Goal: Information Seeking & Learning: Check status

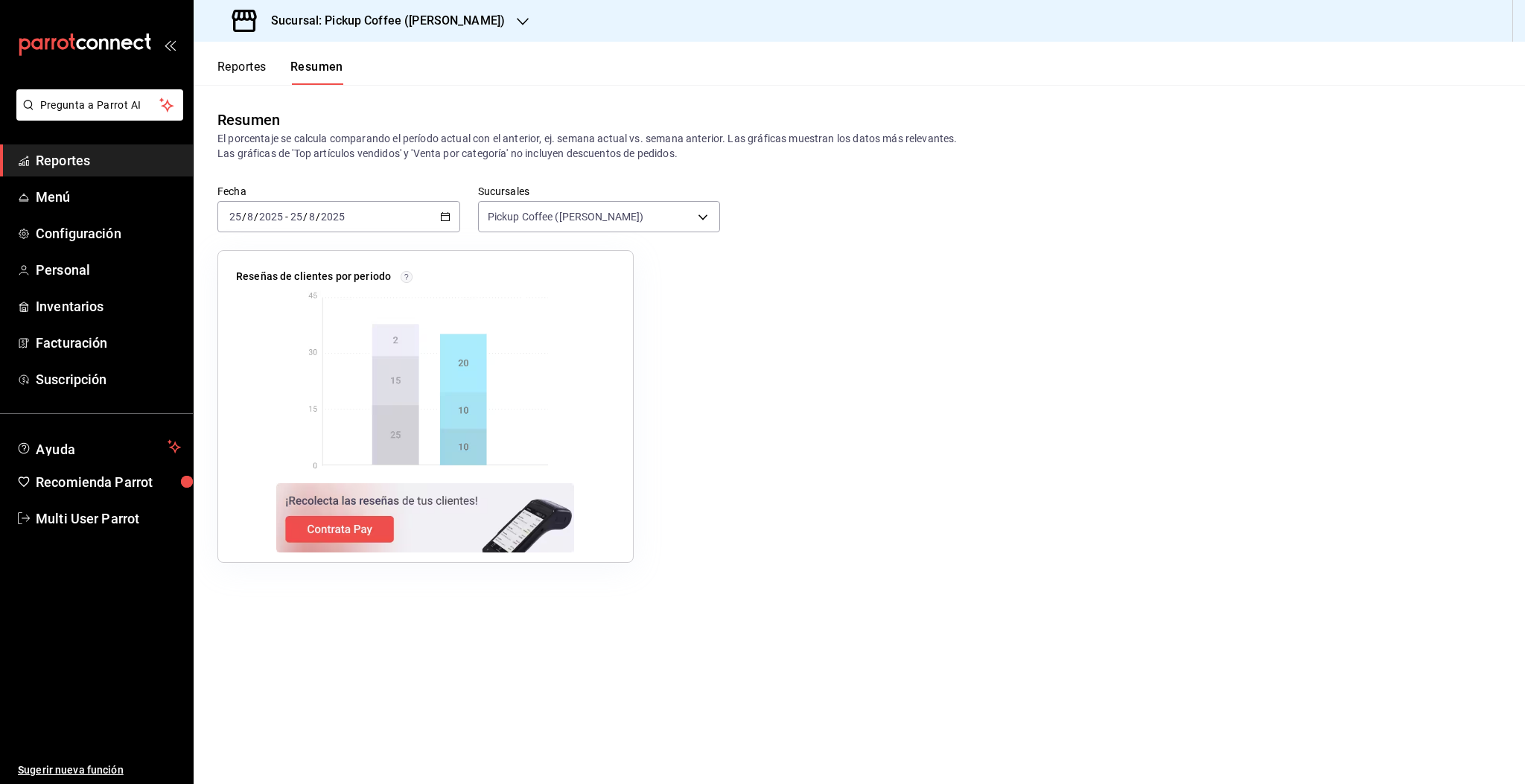
click at [73, 163] on span "Reportes" at bounding box center [108, 160] width 145 height 20
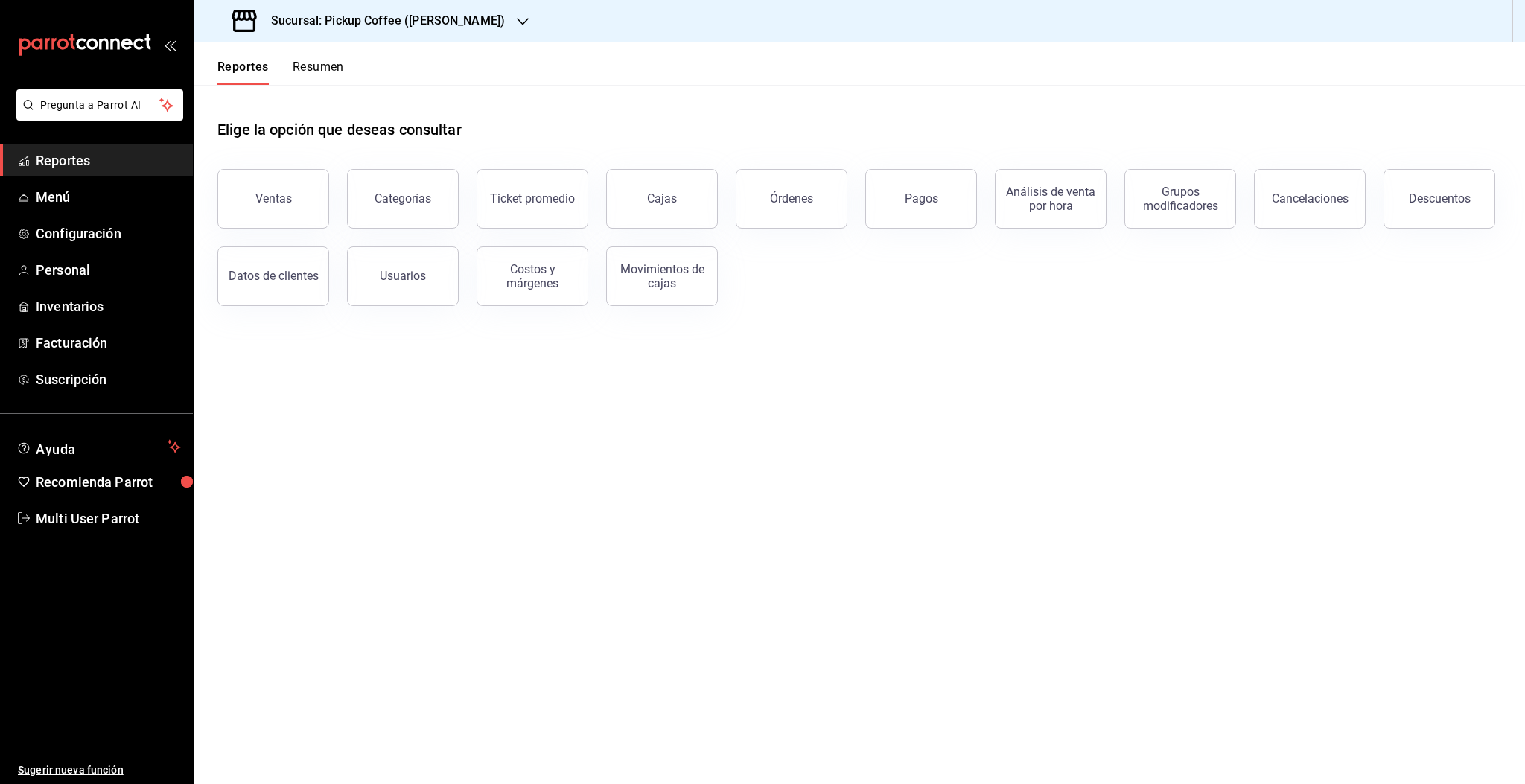
click at [341, 64] on button "Resumen" at bounding box center [318, 72] width 51 height 26
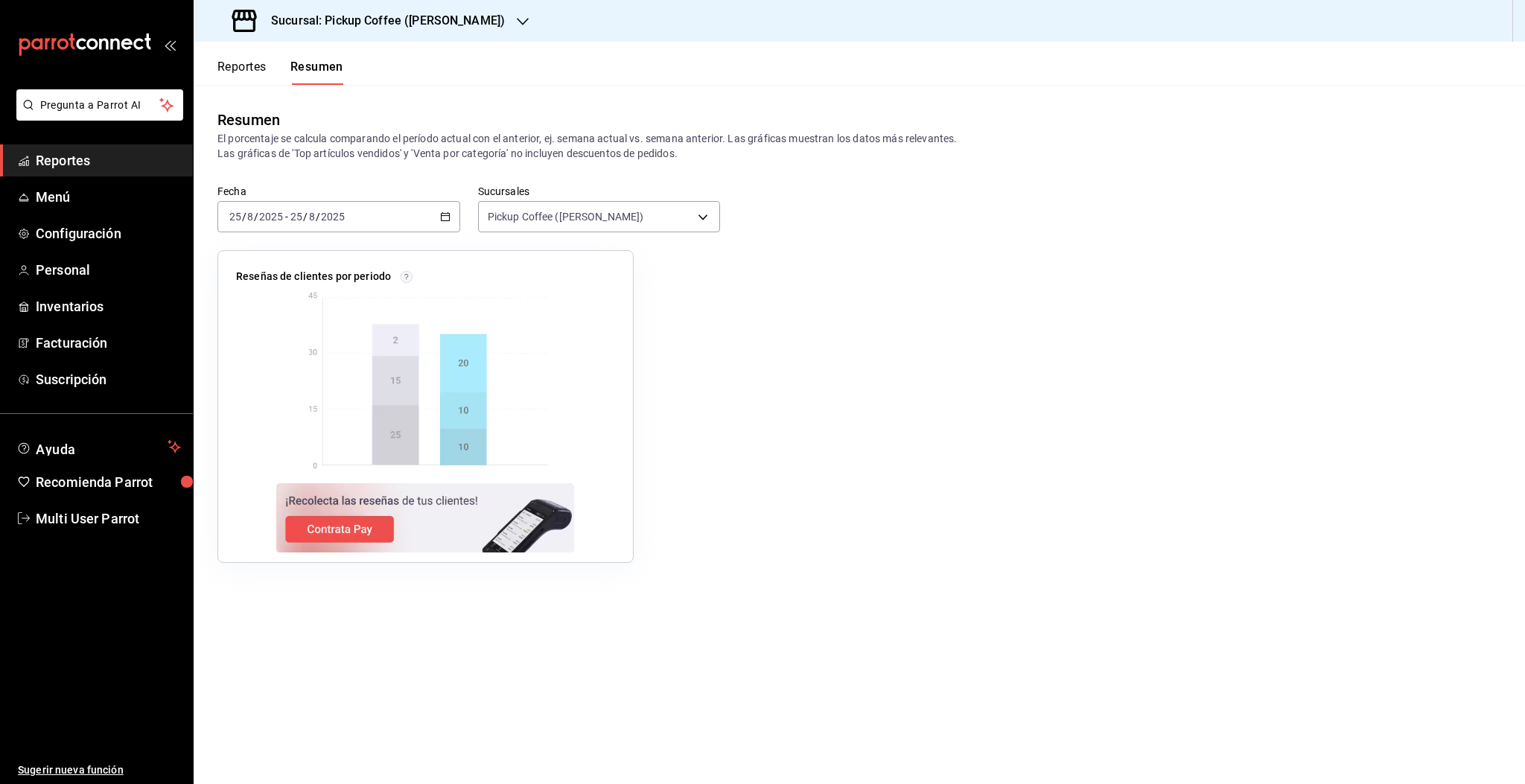
click at [383, 218] on div "[DATE] [DATE] - [DATE] [DATE]" at bounding box center [338, 216] width 243 height 31
click at [257, 263] on span "Hoy" at bounding box center [287, 262] width 115 height 15
click at [281, 224] on div "[DATE] [DATE] - [DATE] [DATE]" at bounding box center [338, 216] width 243 height 31
click at [279, 252] on li "Hoy" at bounding box center [287, 261] width 139 height 33
click at [379, 223] on div "[DATE] [DATE] - [DATE] [DATE]" at bounding box center [338, 216] width 243 height 31
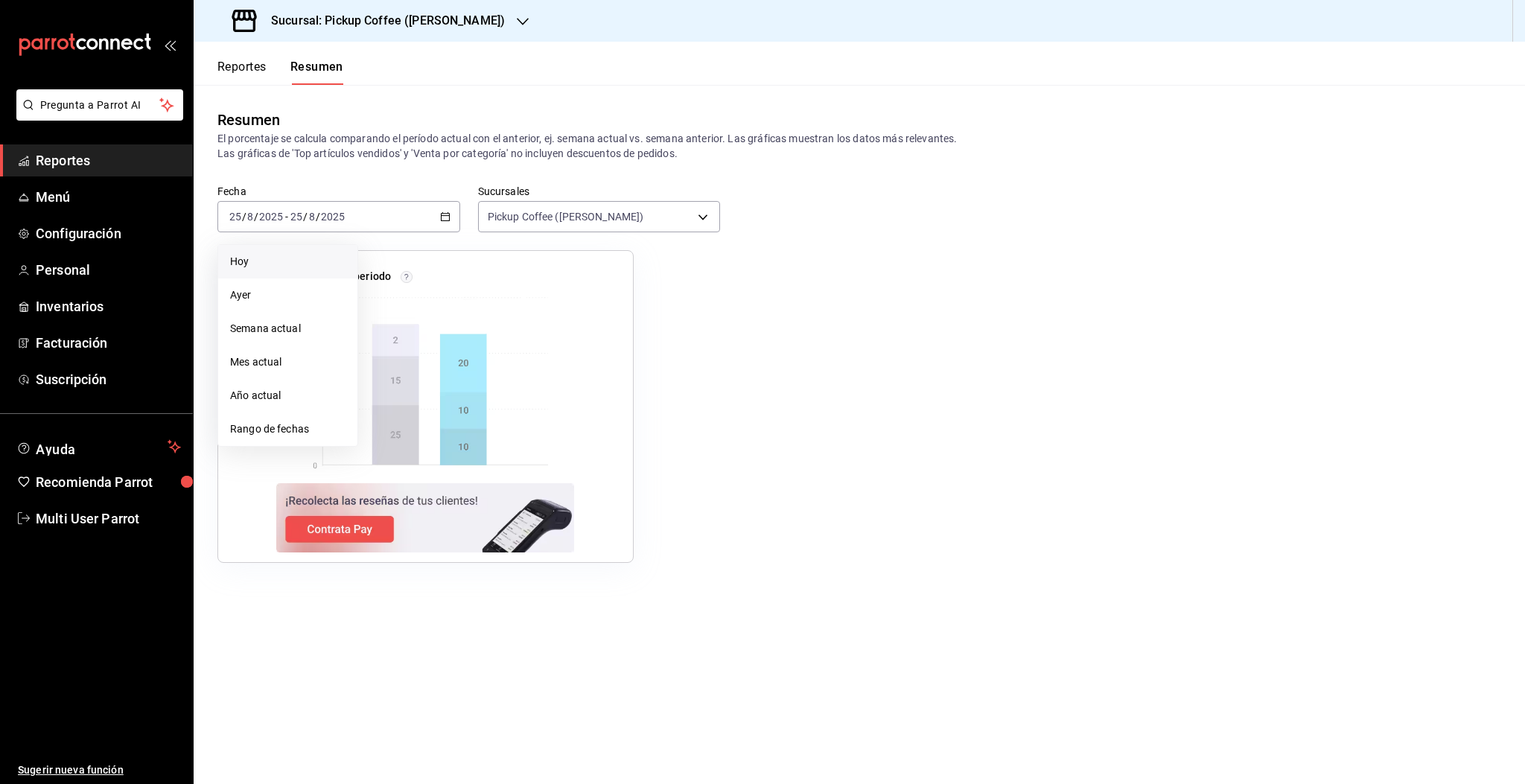
click at [290, 259] on span "Hoy" at bounding box center [287, 262] width 115 height 15
click at [387, 218] on div "[DATE] [DATE] - [DATE] [DATE]" at bounding box center [338, 216] width 243 height 31
click at [307, 262] on span "Hoy" at bounding box center [287, 262] width 115 height 15
click at [372, 219] on div "[DATE] [DATE] - [DATE] [DATE]" at bounding box center [338, 216] width 243 height 31
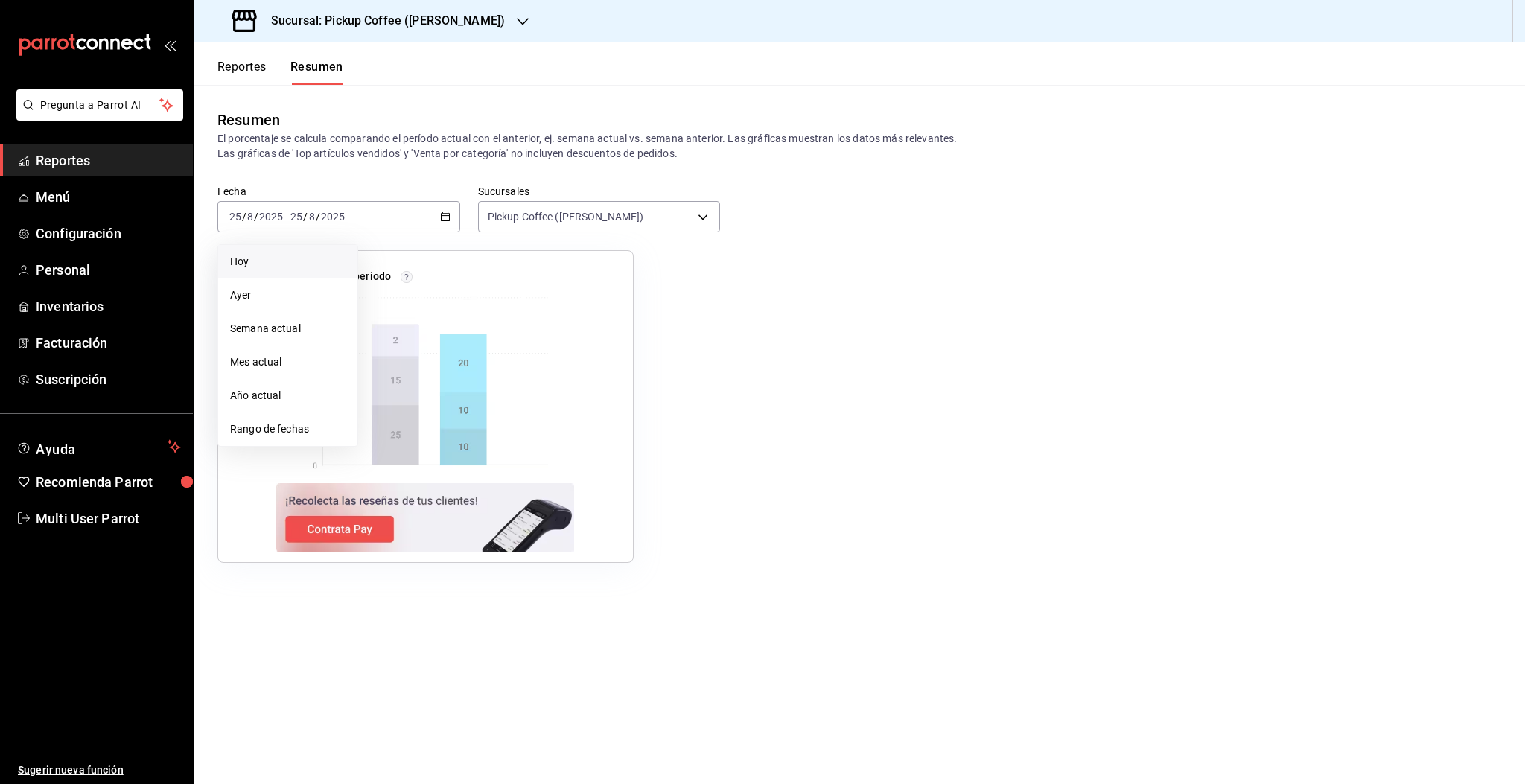
click at [268, 263] on span "Hoy" at bounding box center [287, 262] width 115 height 15
click at [372, 223] on div "[DATE] [DATE] - [DATE] [DATE]" at bounding box center [338, 216] width 243 height 31
click at [262, 254] on span "Hoy" at bounding box center [287, 262] width 115 height 15
click at [347, 219] on div "[DATE] [DATE] - [DATE] [DATE]" at bounding box center [338, 216] width 243 height 31
click at [287, 266] on span "Hoy" at bounding box center [287, 262] width 115 height 15
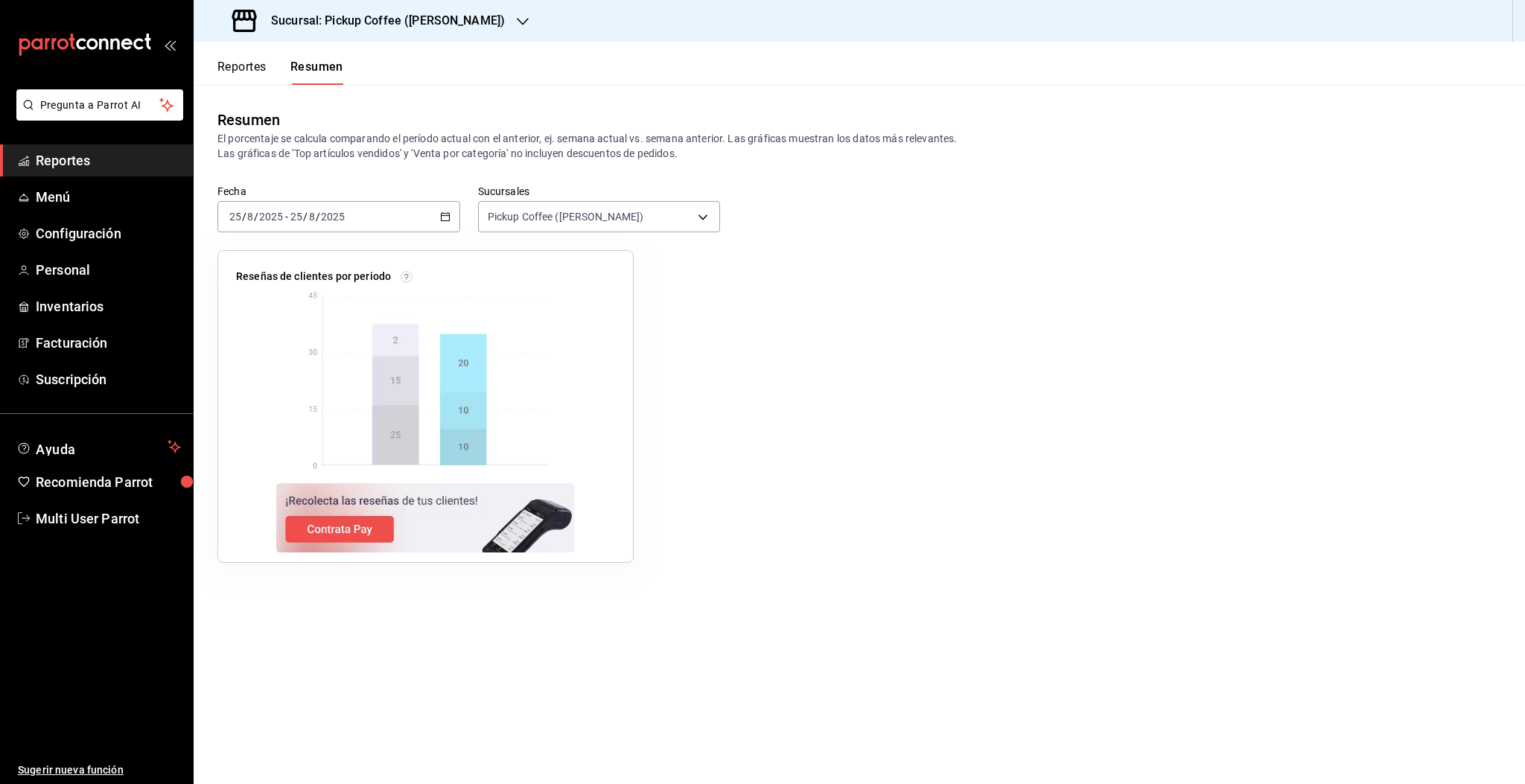
click at [310, 219] on input "8" at bounding box center [312, 217] width 8 height 12
click at [292, 273] on li "Hoy" at bounding box center [287, 261] width 139 height 33
click at [445, 218] on icon "button" at bounding box center [445, 216] width 10 height 10
click at [267, 266] on span "Hoy" at bounding box center [287, 262] width 115 height 15
click at [390, 220] on div "[DATE] [DATE] - [DATE] [DATE]" at bounding box center [338, 216] width 243 height 31
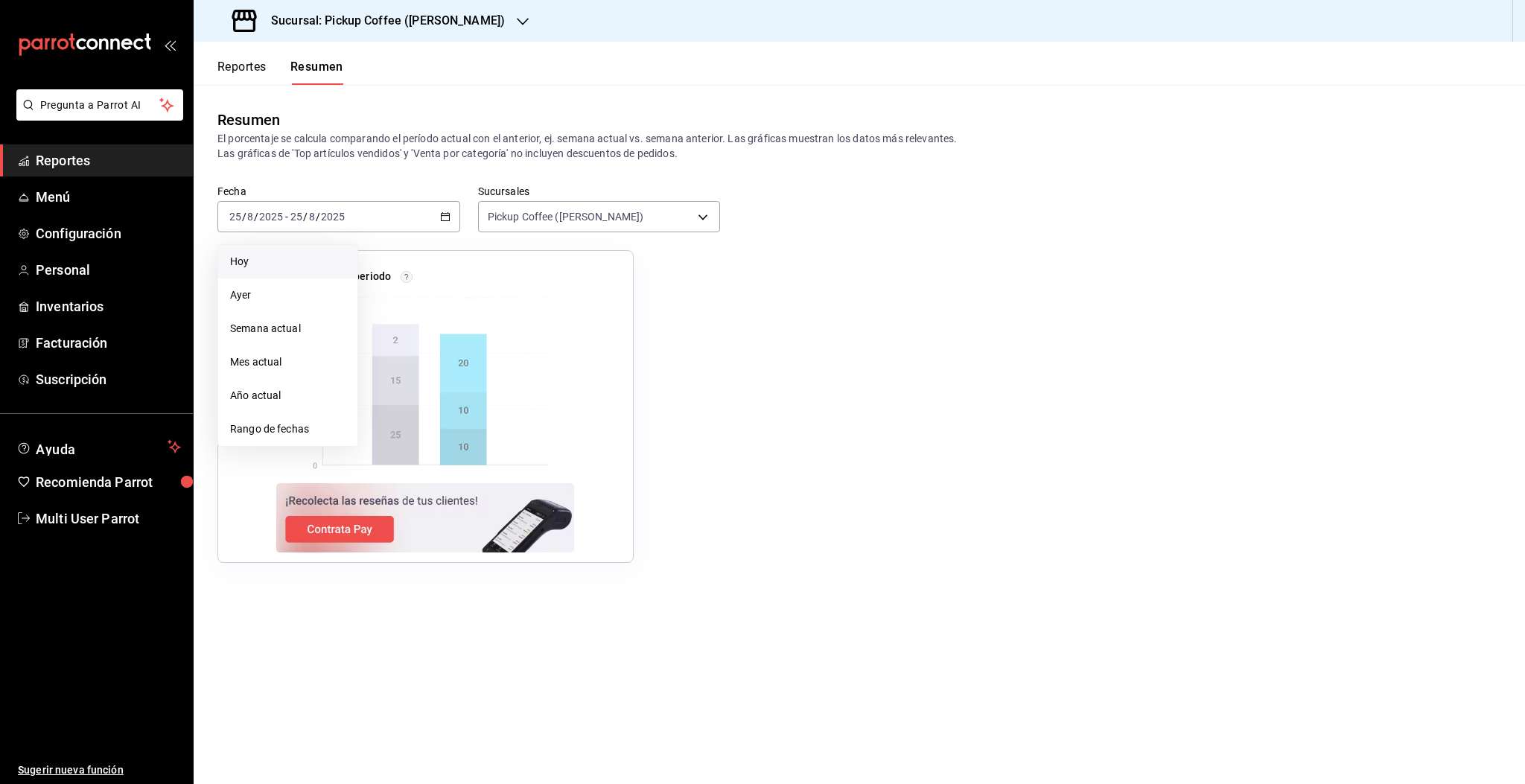
click at [251, 261] on span "Hoy" at bounding box center [287, 262] width 115 height 15
click at [931, 368] on div "Reseñas de clientes por periodo" at bounding box center [850, 397] width 1302 height 330
click at [357, 222] on div "[DATE] [DATE] - [DATE] [DATE]" at bounding box center [338, 216] width 243 height 31
click at [241, 260] on span "Hoy" at bounding box center [287, 262] width 115 height 15
click at [245, 76] on button "Reportes" at bounding box center [241, 72] width 49 height 26
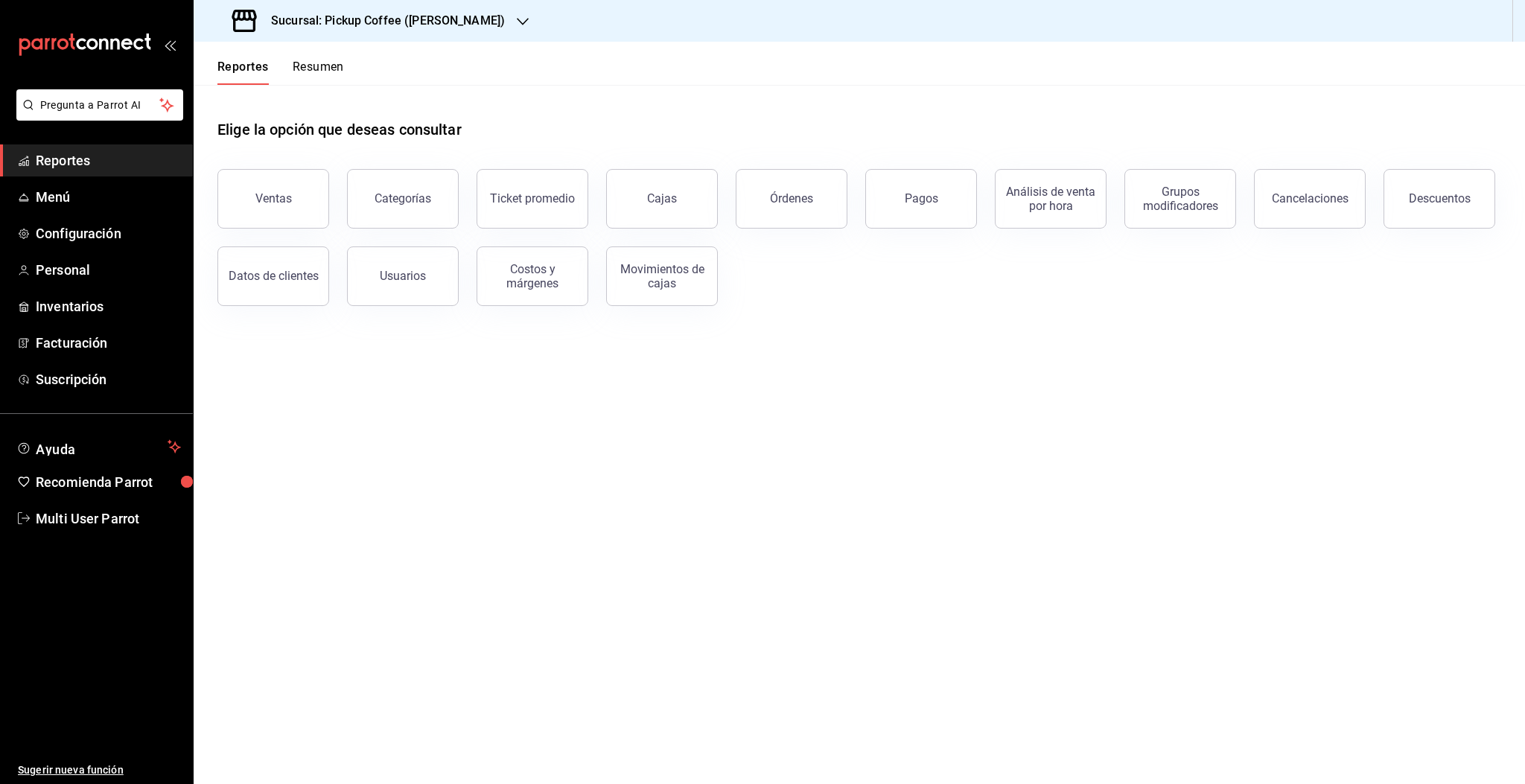
click at [251, 71] on button "Reportes" at bounding box center [243, 72] width 51 height 26
click at [37, 199] on span "Menú" at bounding box center [108, 196] width 145 height 20
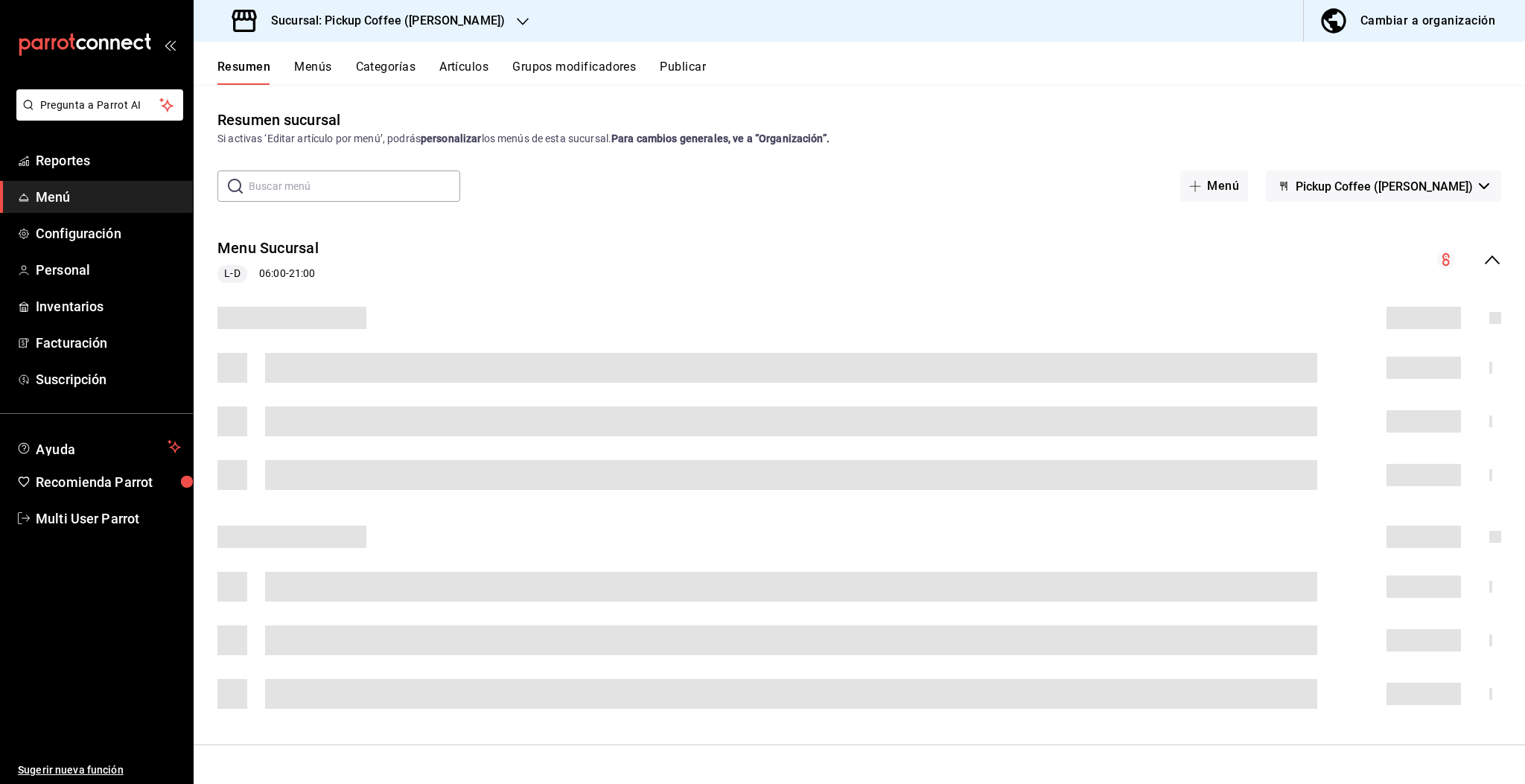
click at [245, 72] on button "Resumen" at bounding box center [244, 72] width 53 height 26
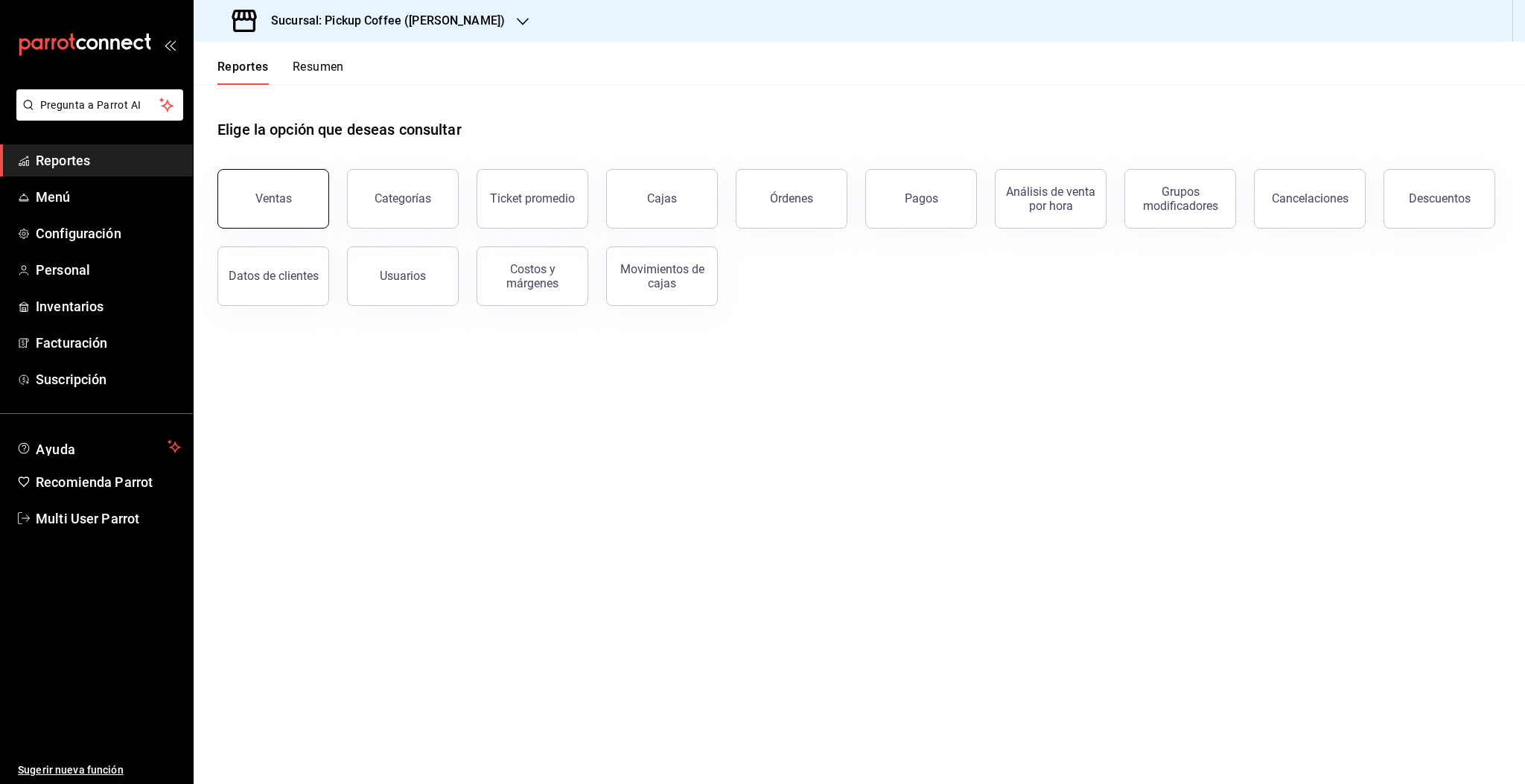
click at [301, 206] on button "Ventas" at bounding box center [273, 198] width 112 height 59
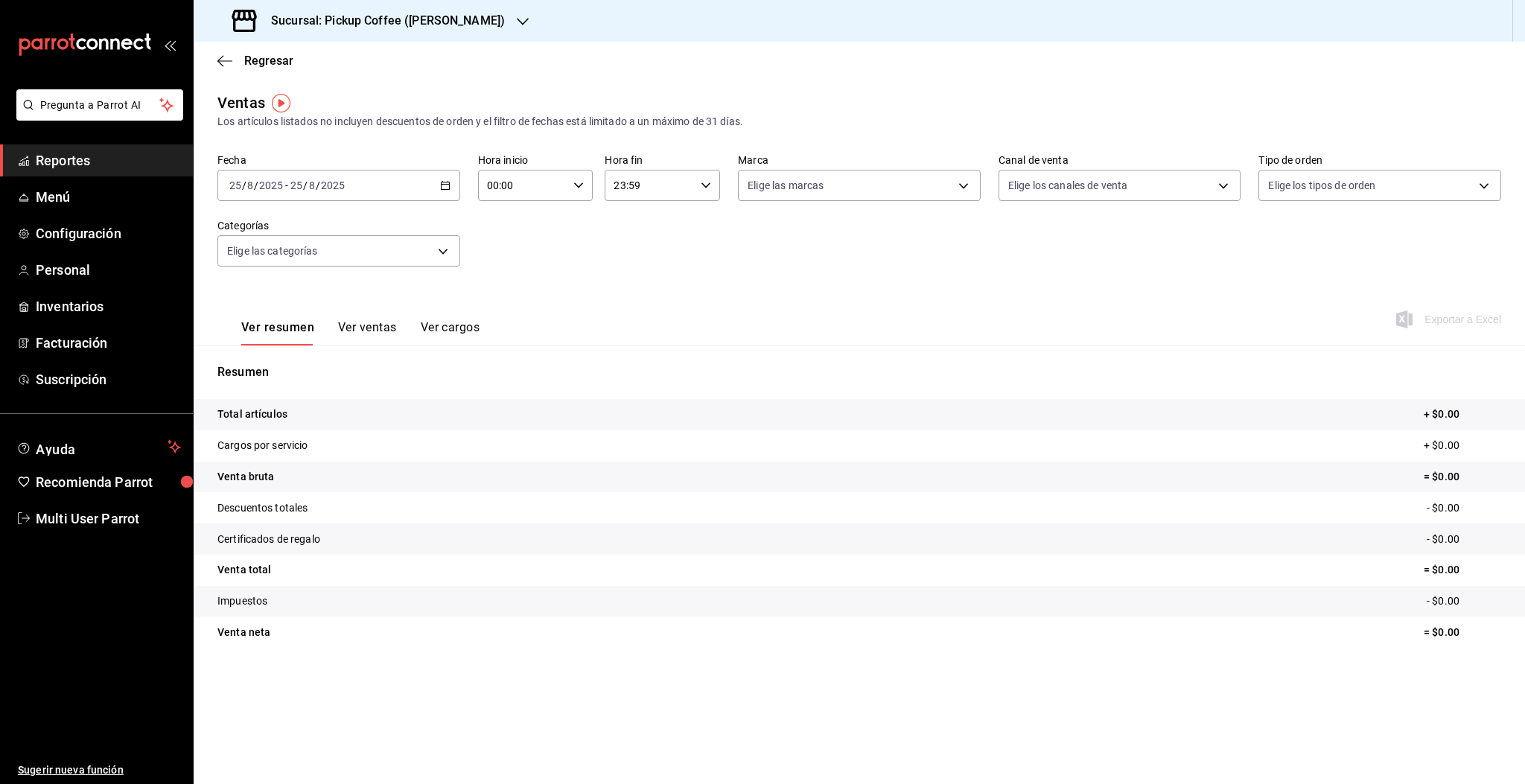
click at [420, 20] on h3 "Sucursal: Pickup Coffee ([PERSON_NAME])" at bounding box center [382, 21] width 245 height 18
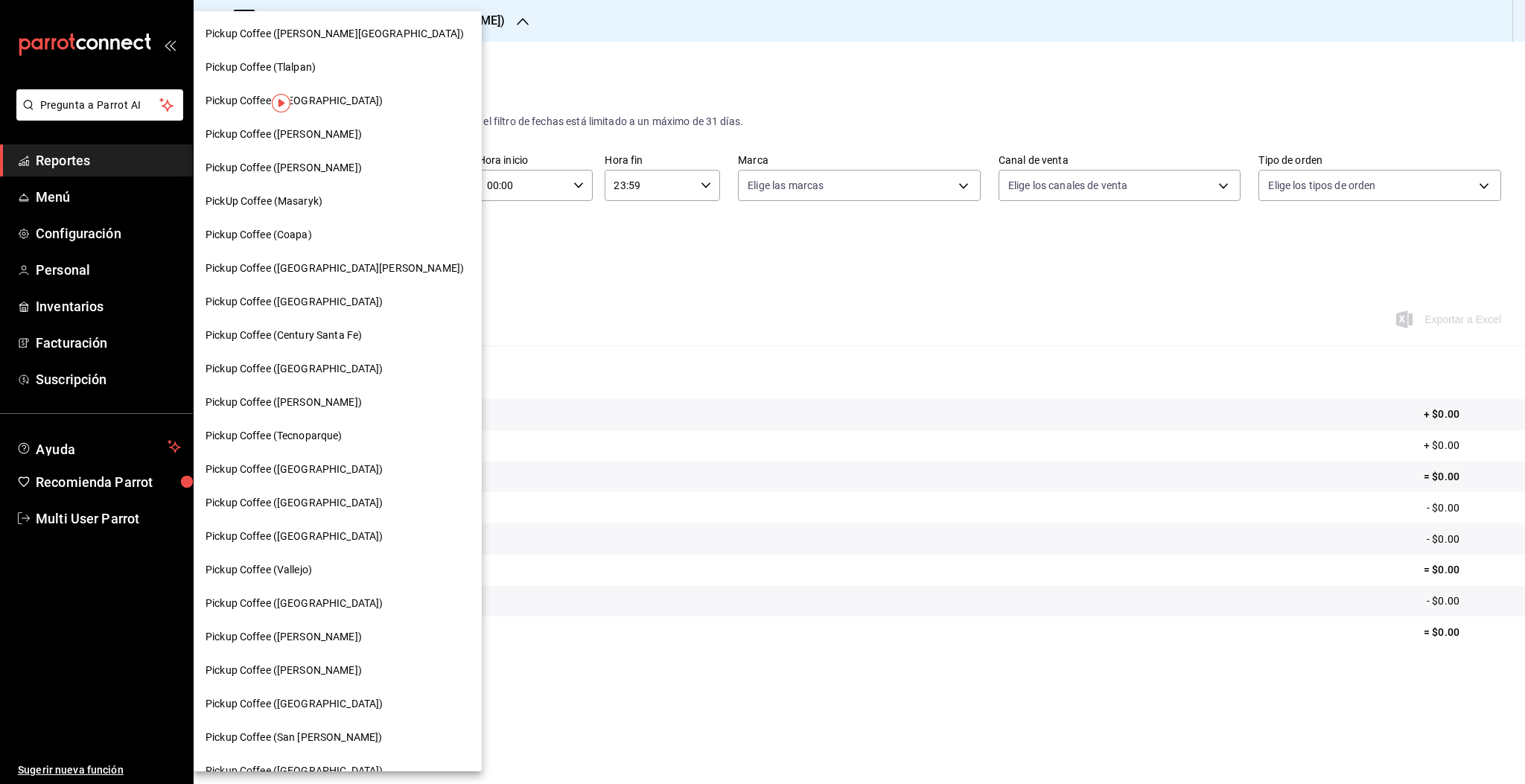
click at [273, 195] on span "PickUp Coffee (Masaryk)" at bounding box center [263, 202] width 117 height 15
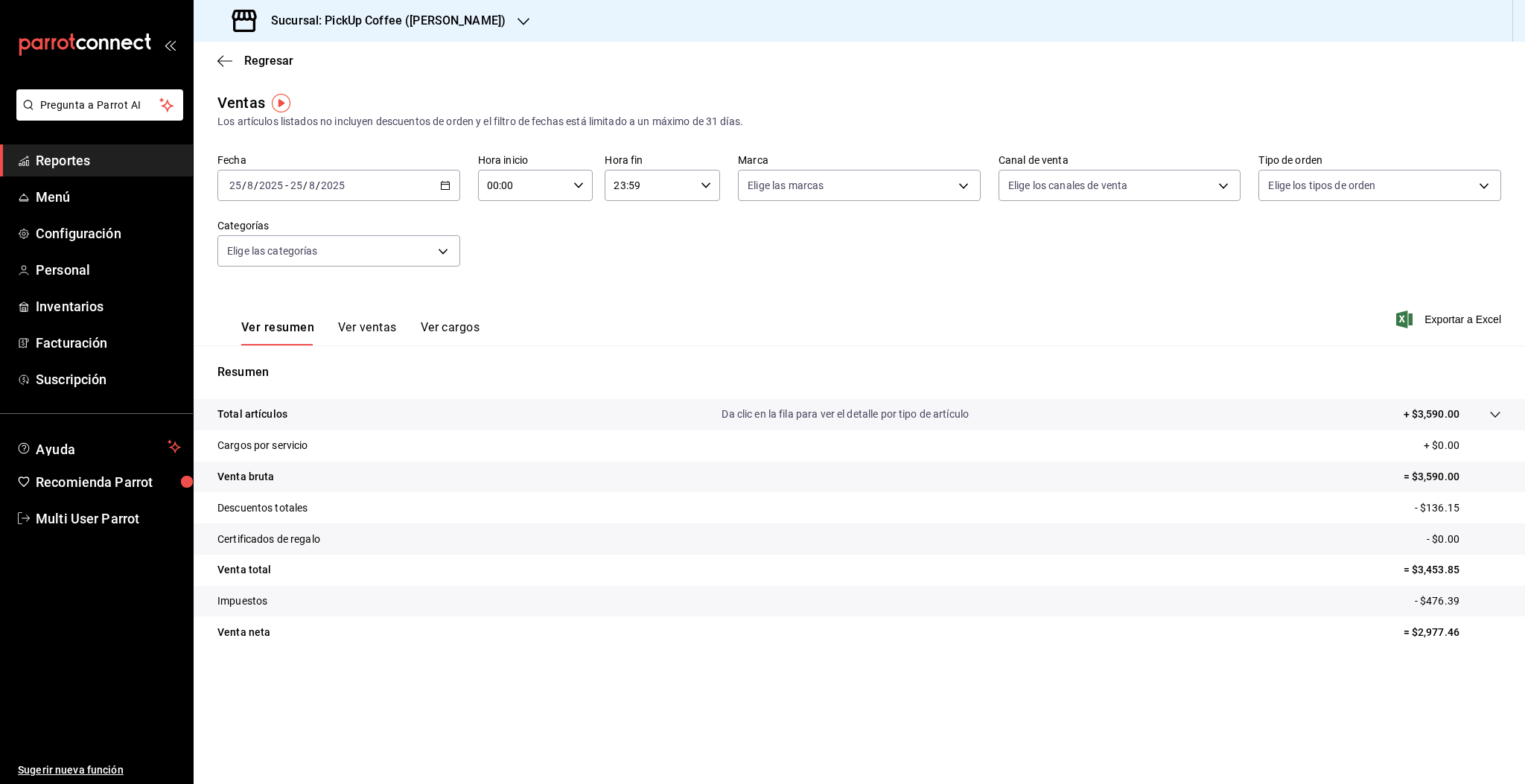
click at [410, 189] on div "[DATE] [DATE] - [DATE] [DATE]" at bounding box center [338, 185] width 243 height 31
click at [290, 362] on span "Rango de fechas" at bounding box center [287, 365] width 115 height 15
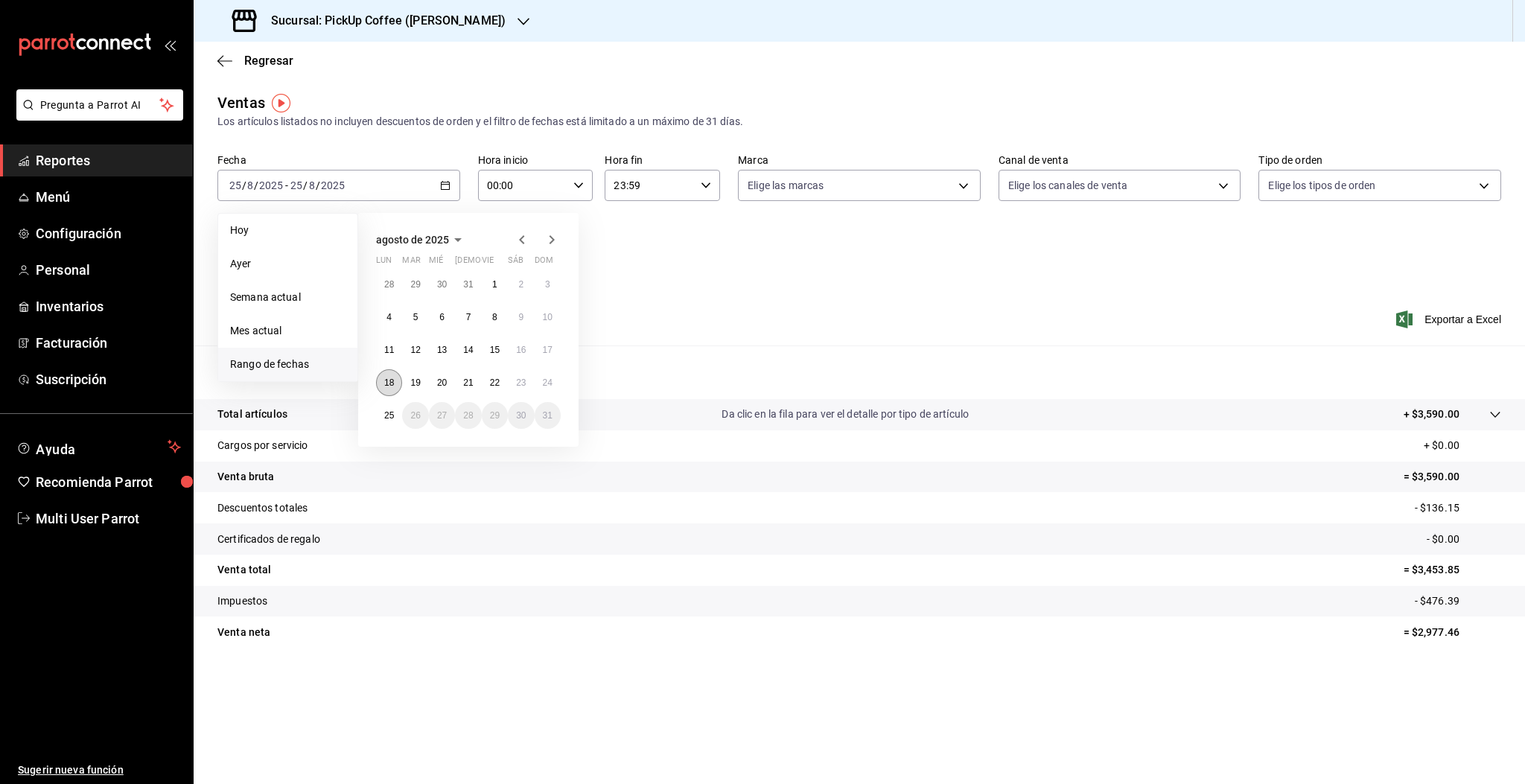
click at [390, 389] on button "18" at bounding box center [389, 382] width 26 height 27
click at [548, 383] on abbr "24" at bounding box center [548, 383] width 9 height 10
click at [395, 375] on button "18" at bounding box center [389, 382] width 26 height 27
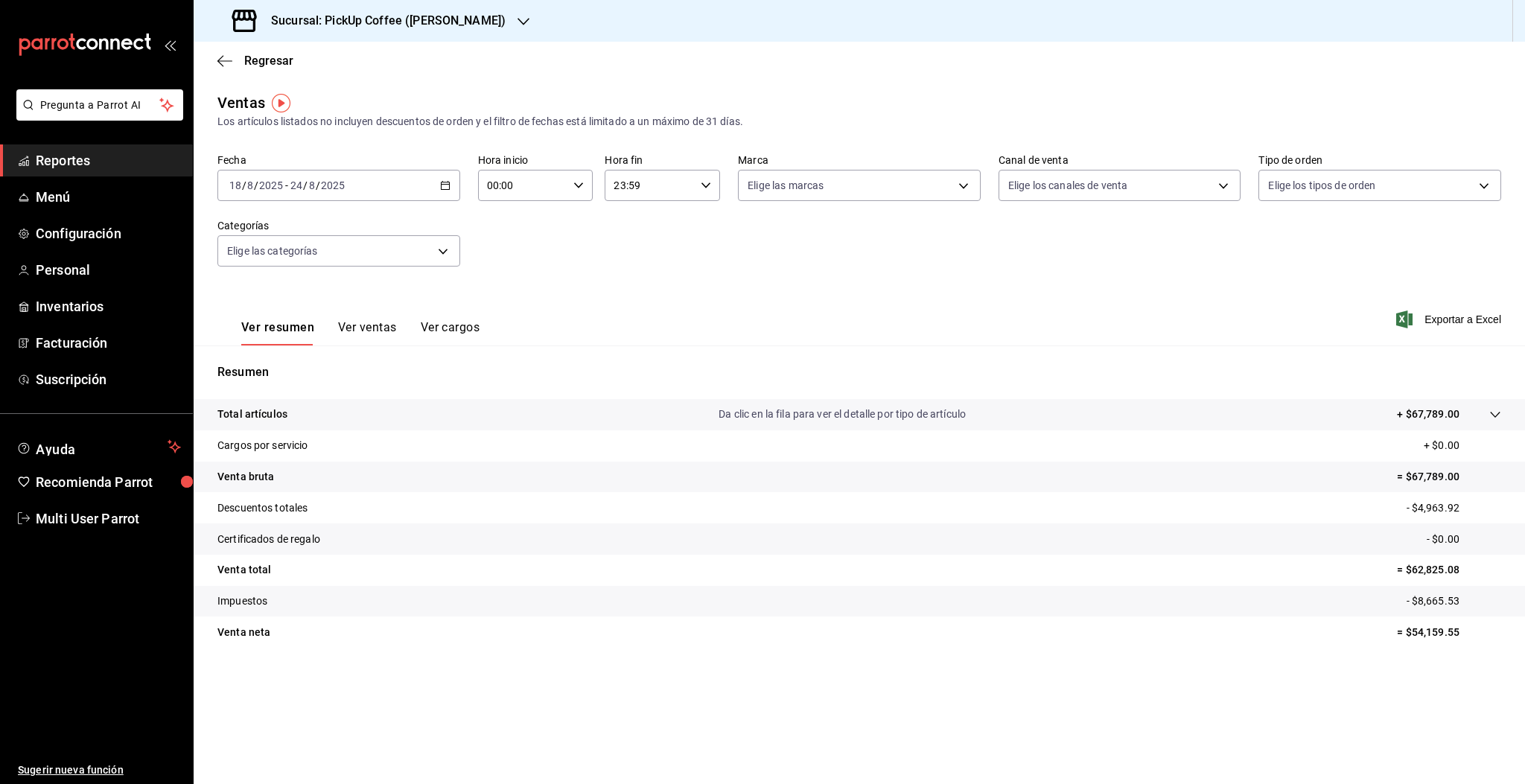
click at [334, 183] on input "2025" at bounding box center [333, 185] width 26 height 12
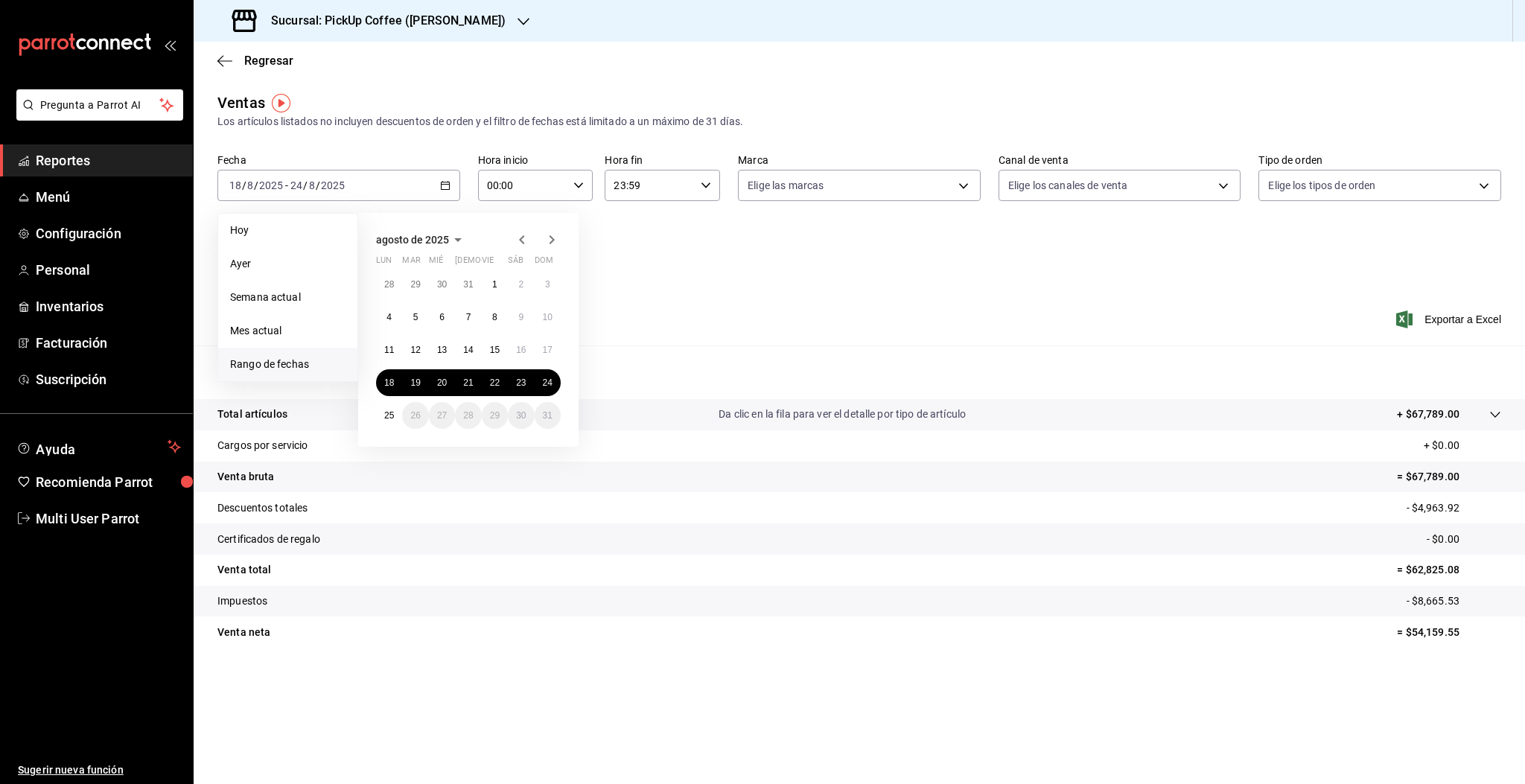
click at [891, 255] on div "Fecha 2025-08-18 18 / 8 / 2025 - 2025-08-24 24 / 8 / 2025 Hoy Ayer Semana actua…" at bounding box center [859, 219] width 1284 height 131
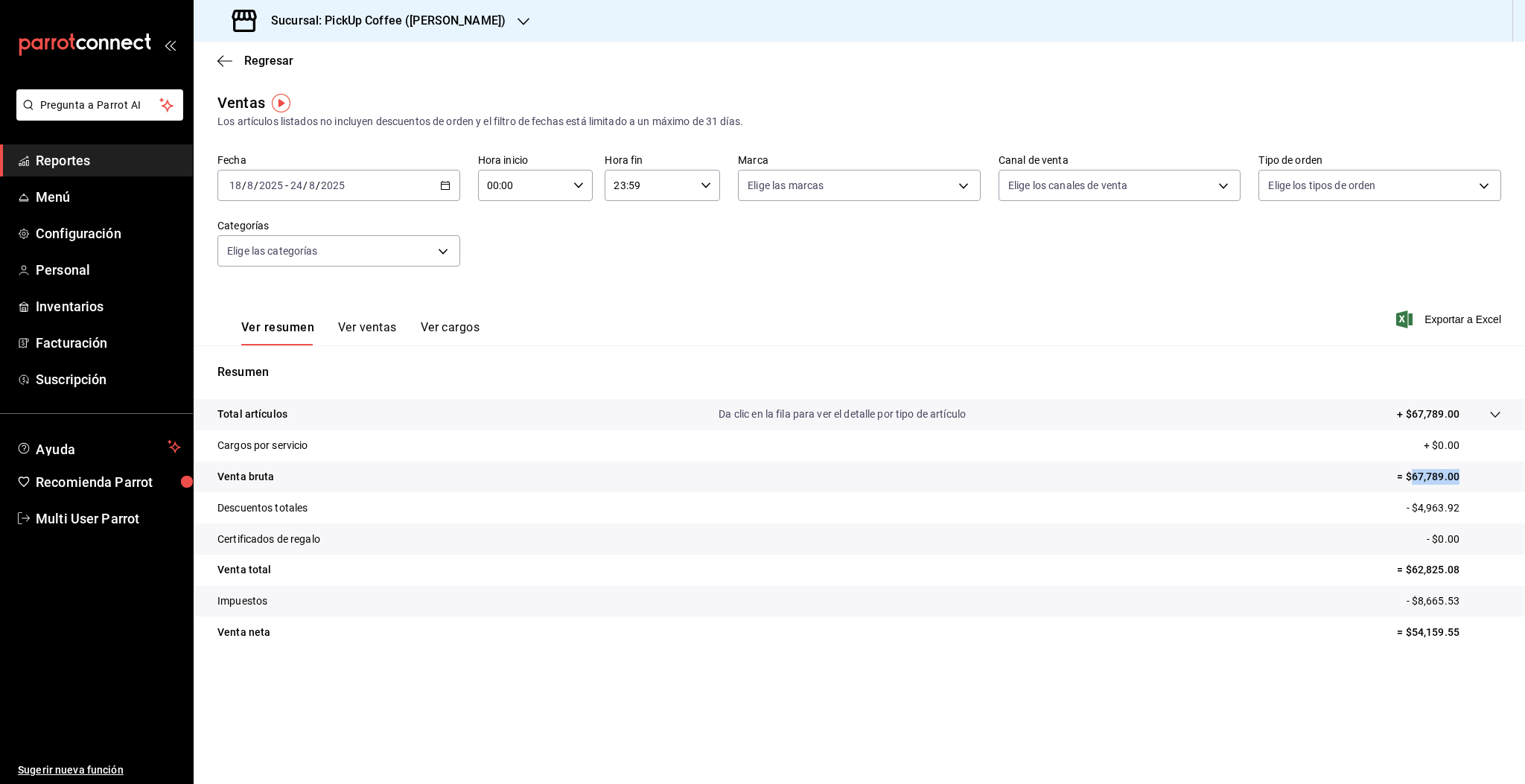
drag, startPoint x: 1413, startPoint y: 475, endPoint x: 1472, endPoint y: 470, distance: 59.2
click at [1472, 470] on p "= $67,789.00" at bounding box center [1449, 477] width 104 height 15
copy p "67,789.00"
click at [374, 27] on h3 "Sucursal: PickUp Coffee (Masaryk)" at bounding box center [382, 21] width 246 height 18
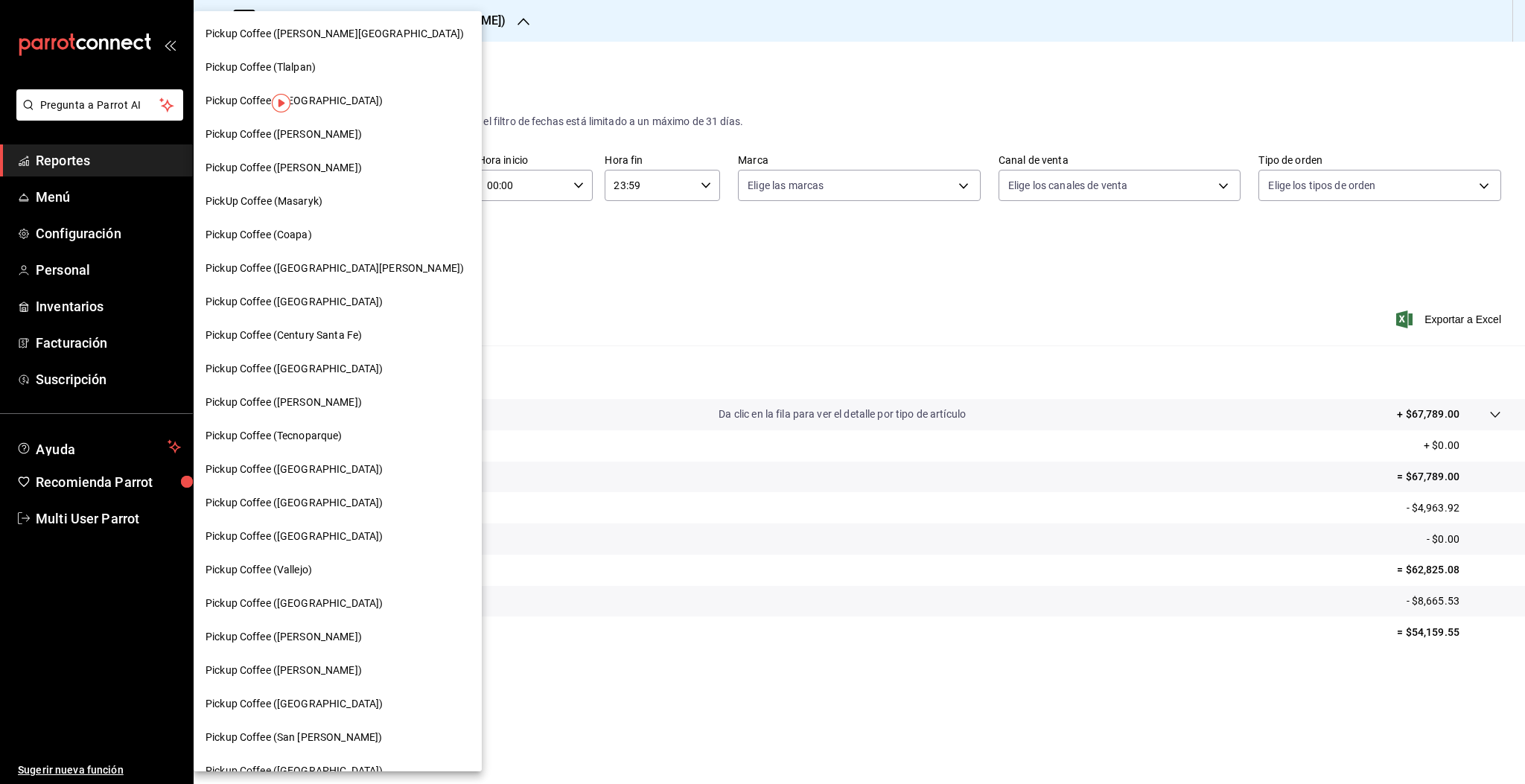
click at [324, 664] on span "Pickup Coffee (Campos Eliseos)" at bounding box center [283, 670] width 156 height 15
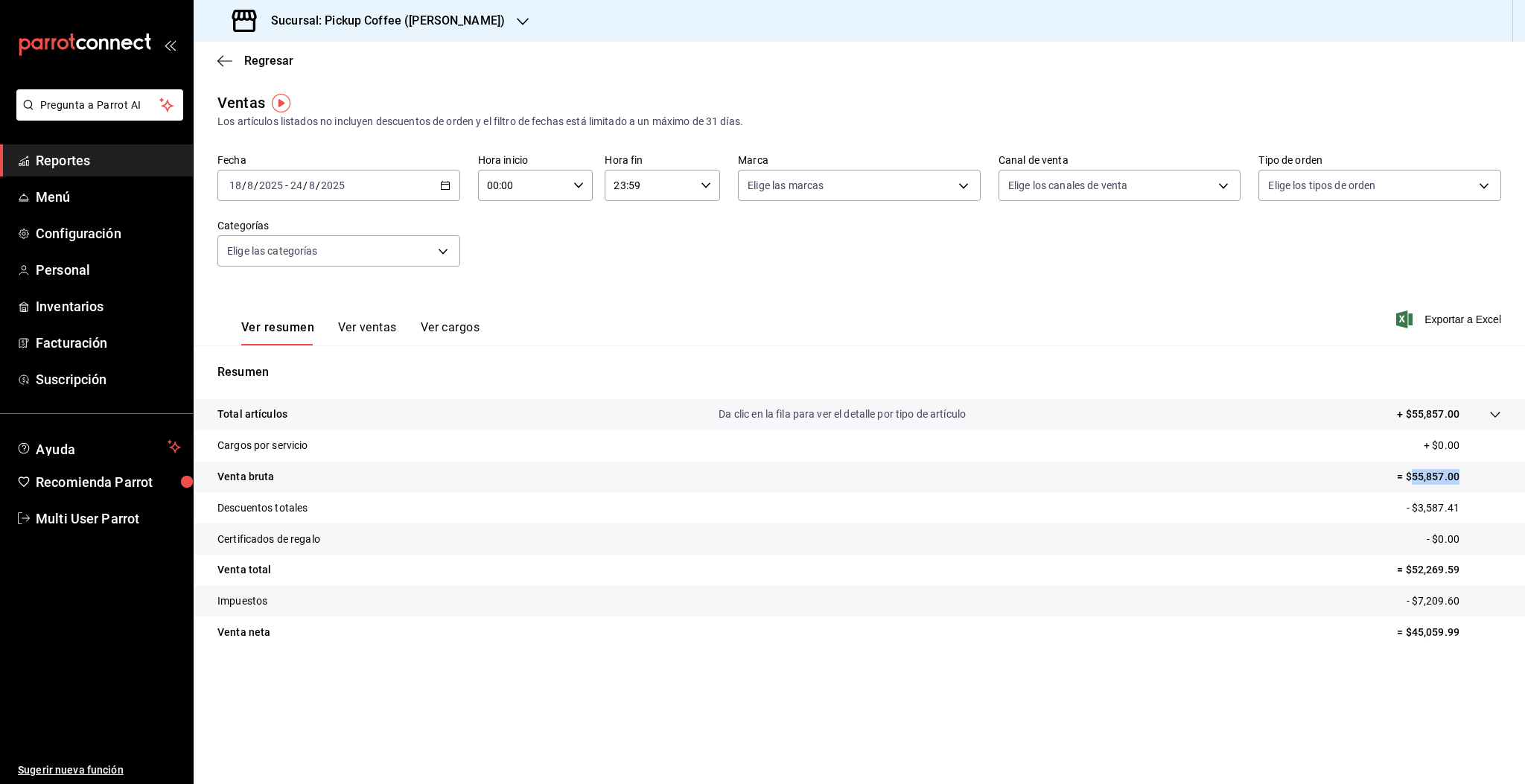
drag, startPoint x: 1412, startPoint y: 477, endPoint x: 1467, endPoint y: 483, distance: 55.3
click at [1467, 483] on p "= $55,857.00" at bounding box center [1449, 477] width 104 height 15
copy p "55,857.00"
click at [366, 186] on div "2025-08-18 18 / 8 / 2025 - 2025-08-24 24 / 8 / 2025" at bounding box center [338, 185] width 243 height 31
click at [292, 362] on span "Rango de fechas" at bounding box center [287, 365] width 115 height 15
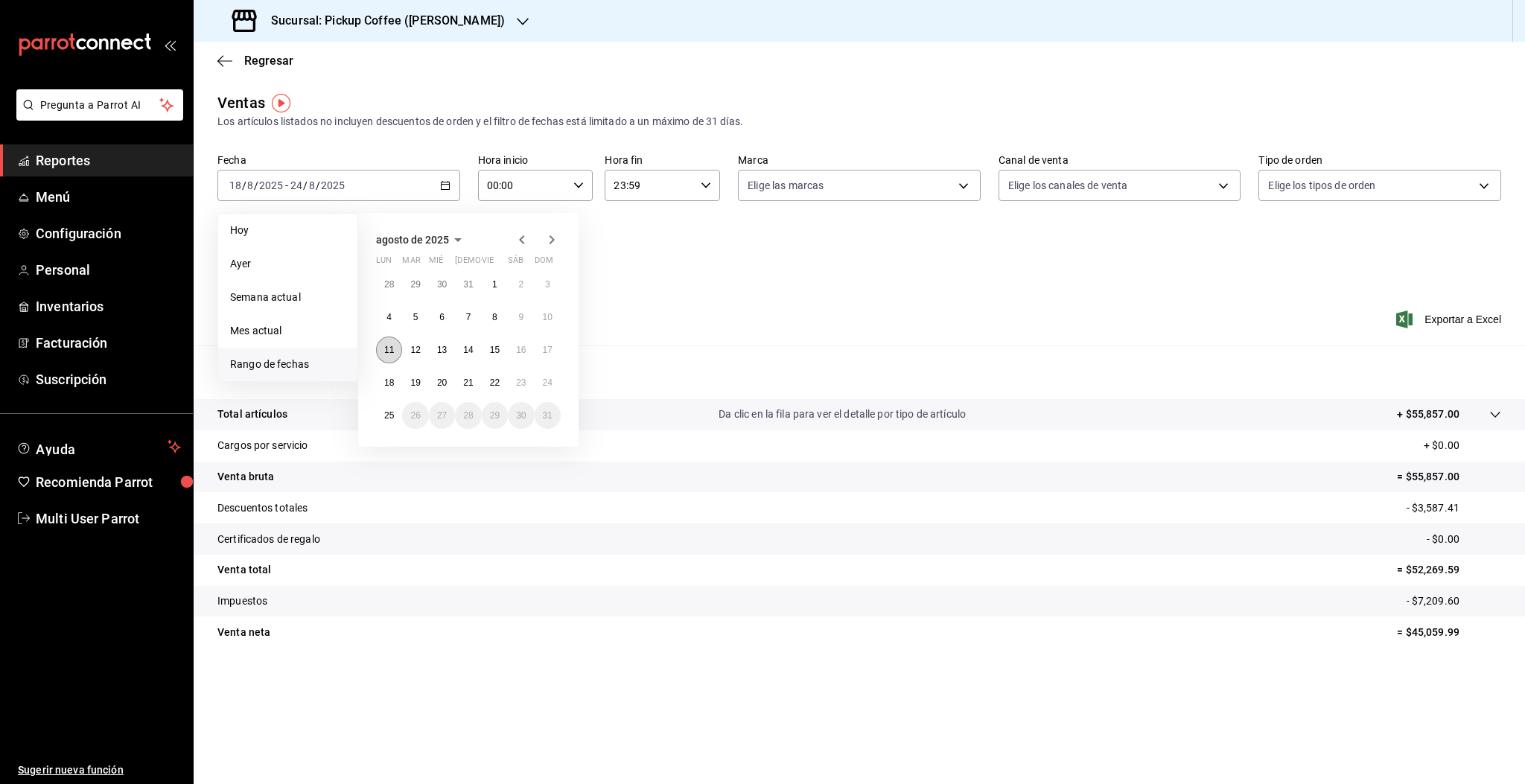
click at [381, 348] on button "11" at bounding box center [389, 349] width 26 height 27
click at [543, 355] on button "17" at bounding box center [548, 349] width 26 height 27
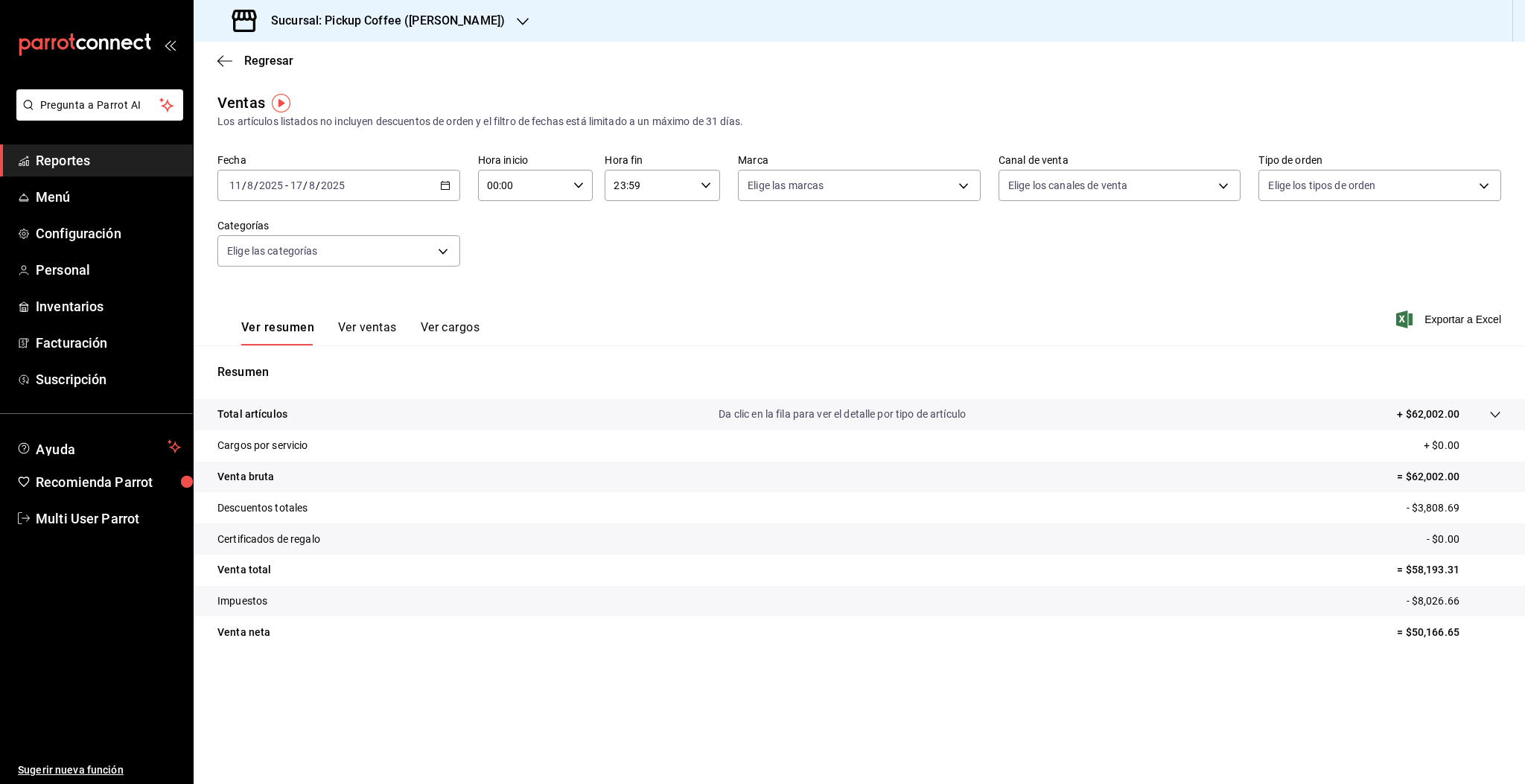
click at [363, 183] on div "2025-08-11 11 / 8 / 2025 - 2025-08-17 17 / 8 / 2025" at bounding box center [338, 185] width 243 height 31
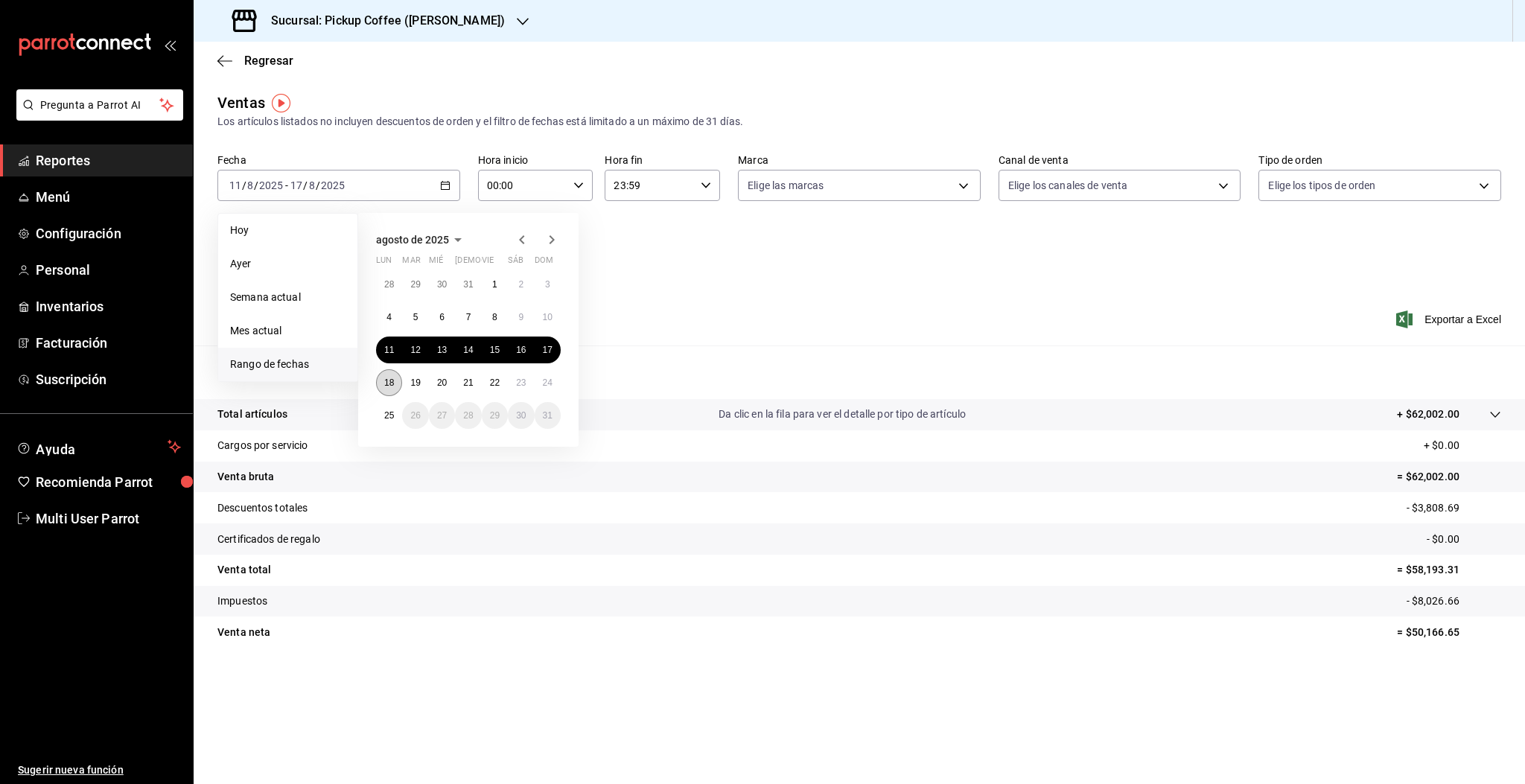
click at [393, 385] on abbr "18" at bounding box center [389, 383] width 9 height 10
click at [551, 385] on abbr "24" at bounding box center [548, 383] width 9 height 10
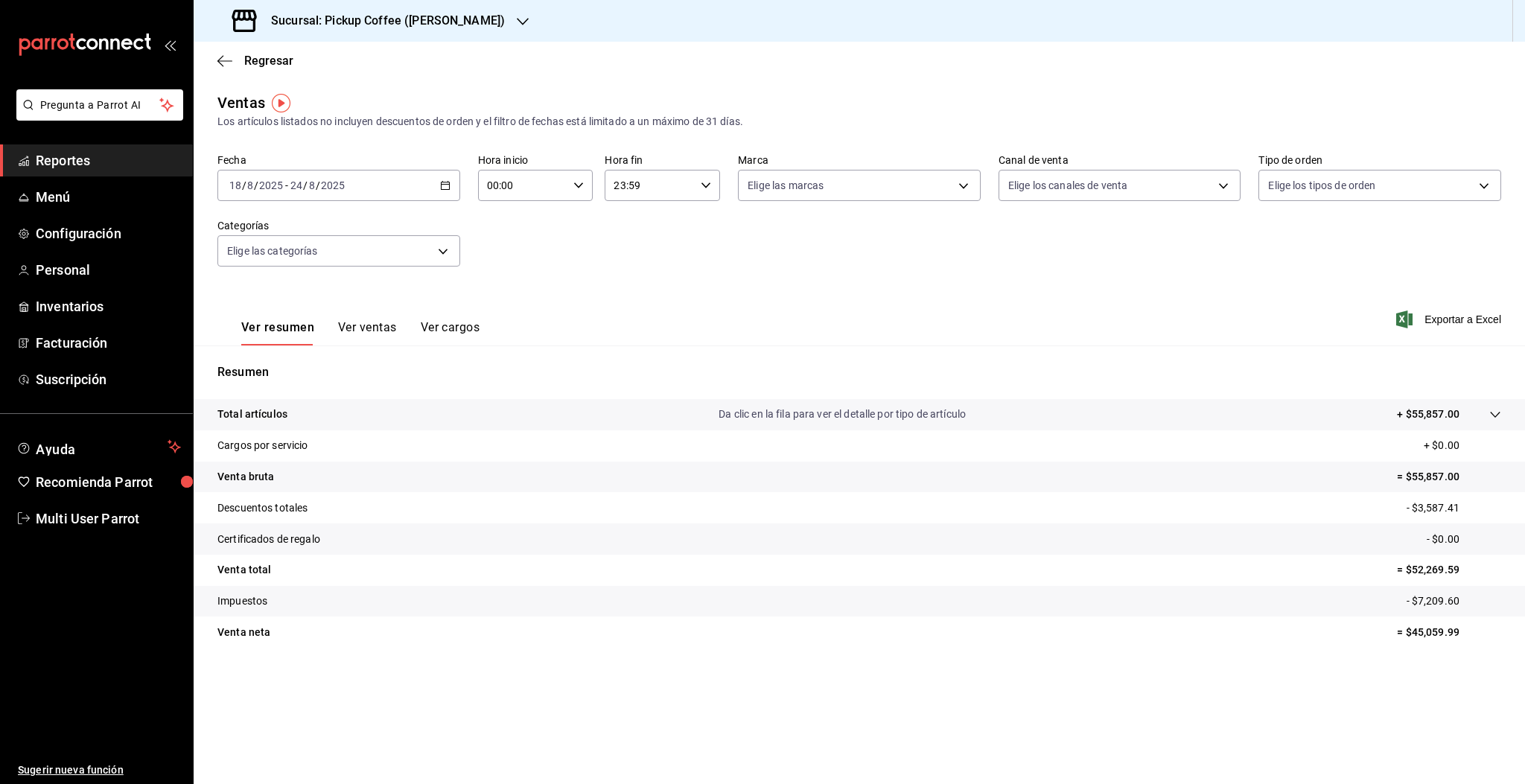
click at [334, 194] on div "2025-08-18 18 / 8 / 2025 - 2025-08-24 24 / 8 / 2025" at bounding box center [338, 185] width 243 height 31
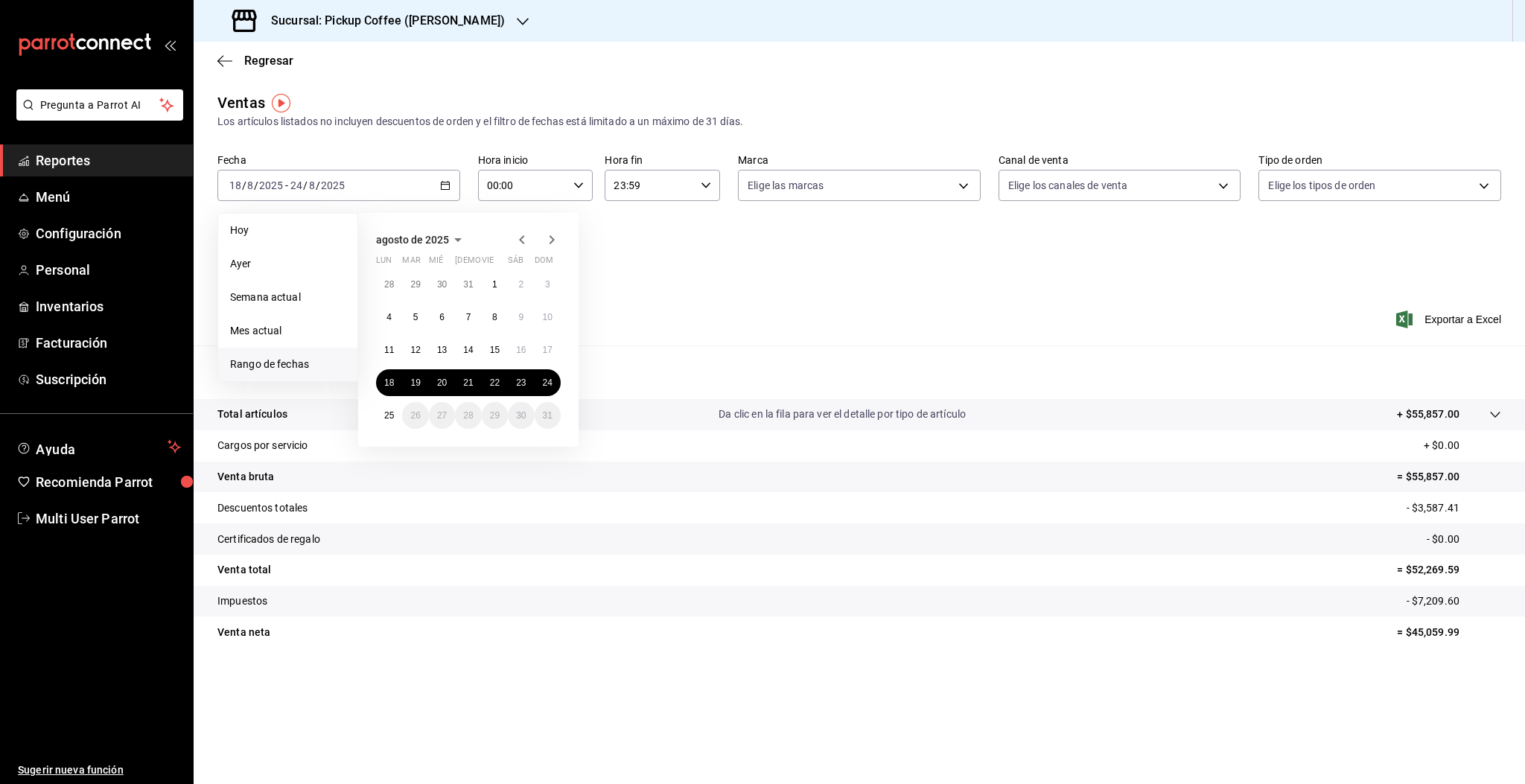
click at [688, 299] on div "Ver resumen Ver ventas Ver cargos Exportar a Excel" at bounding box center [859, 314] width 1331 height 61
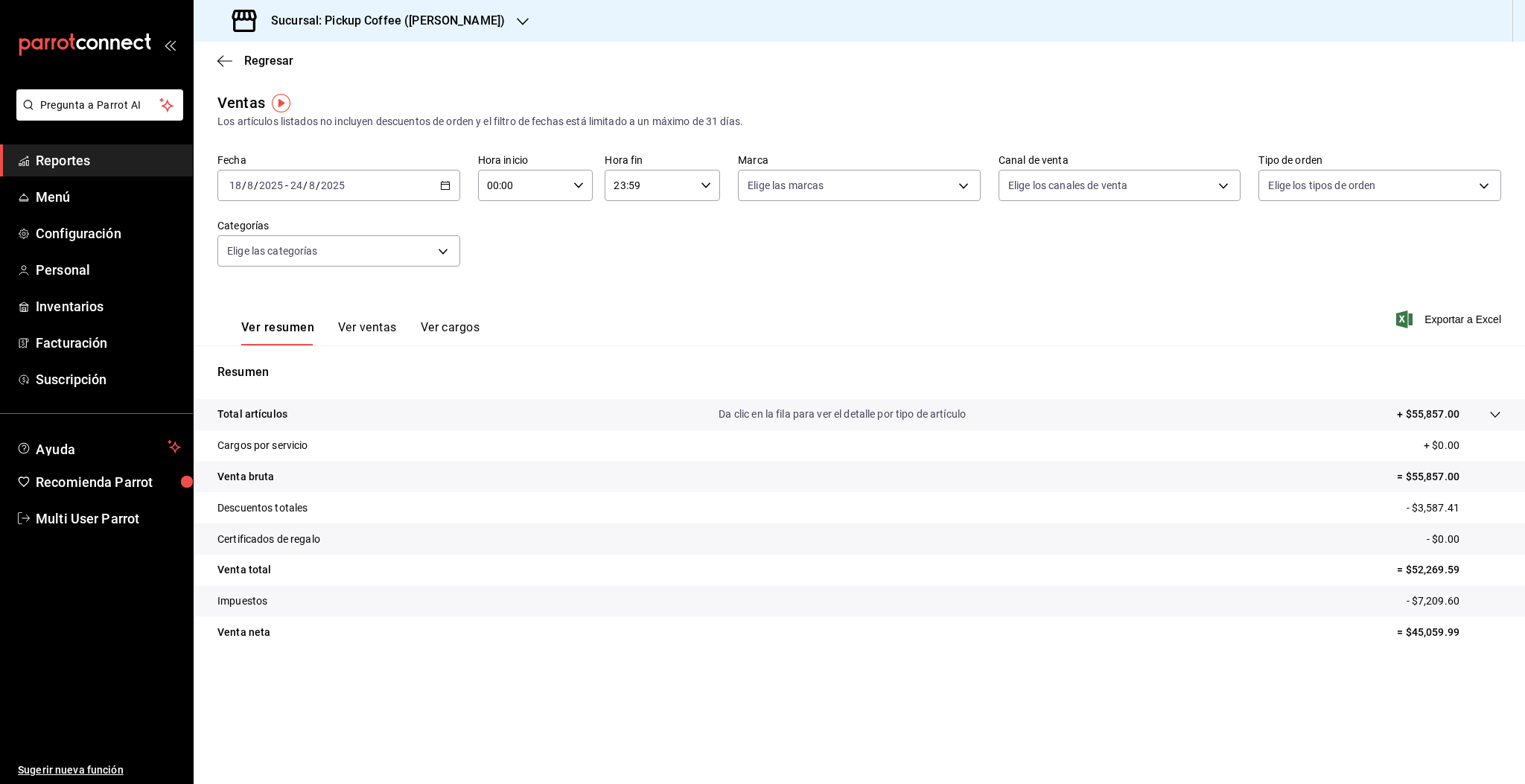
click at [443, 36] on div "Sucursal: Pickup Coffee (Campos Eliseos)" at bounding box center [370, 21] width 330 height 42
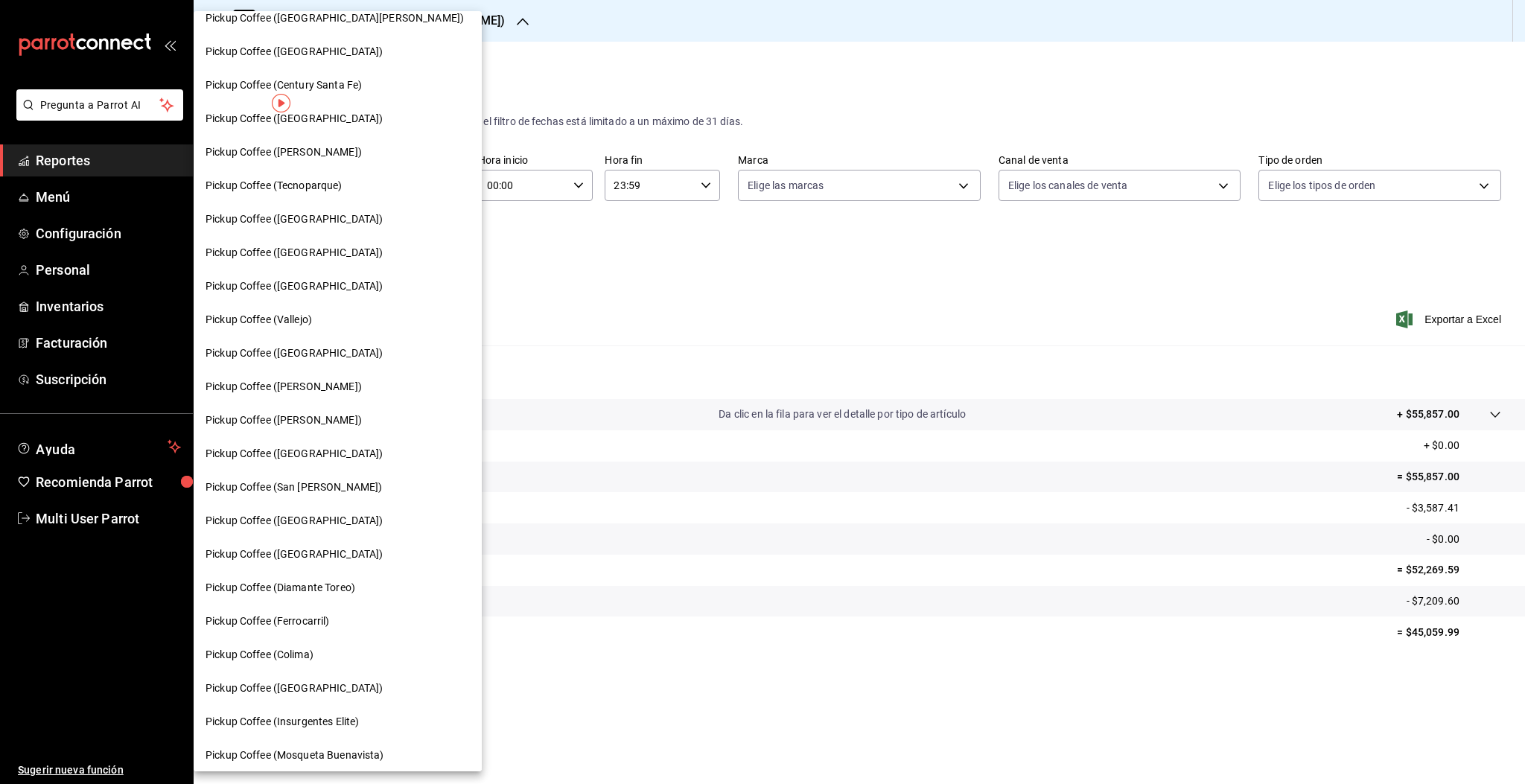
scroll to position [298, 0]
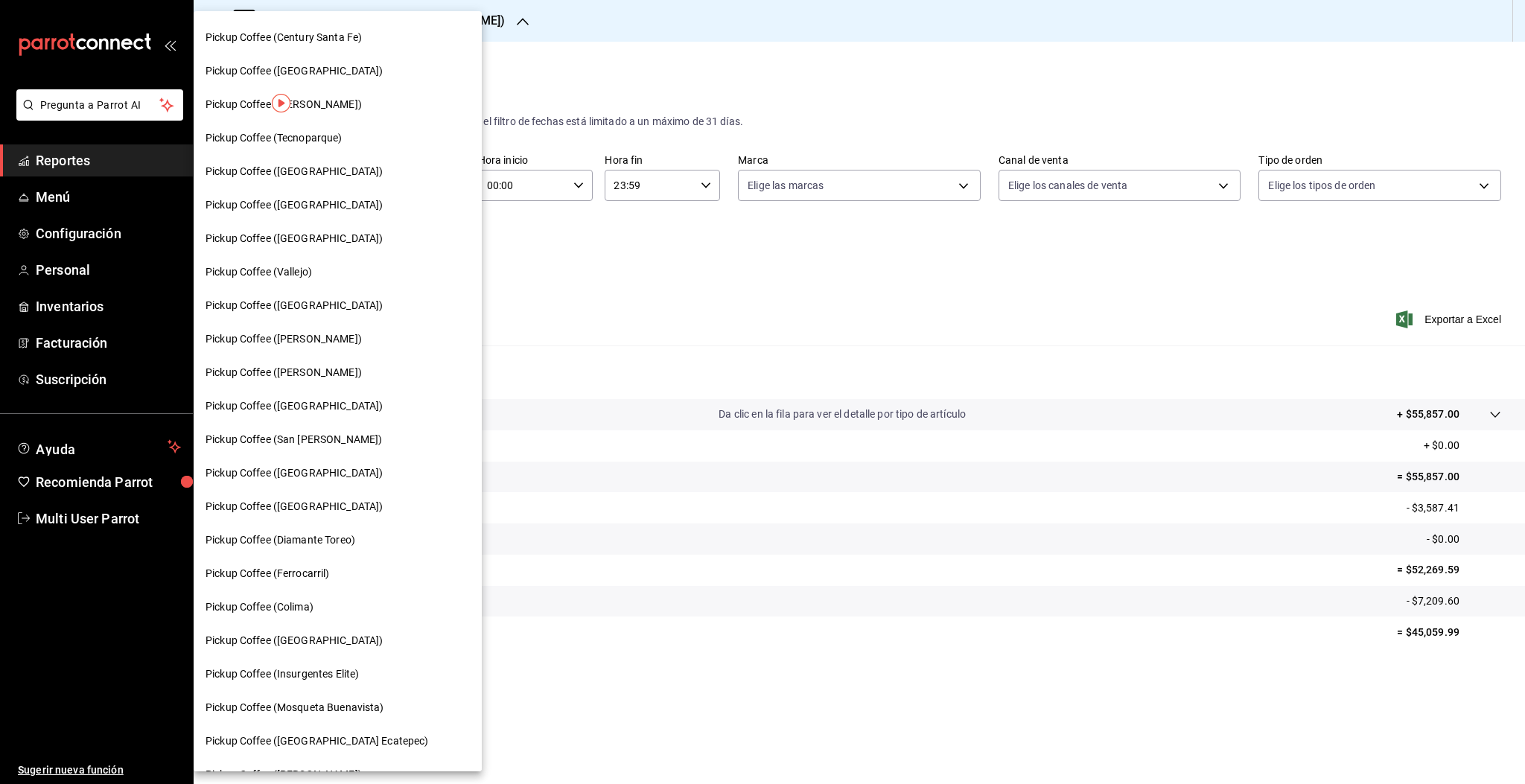
click at [304, 577] on span "Pickup Coffee (Ferrocarril)" at bounding box center [267, 573] width 124 height 15
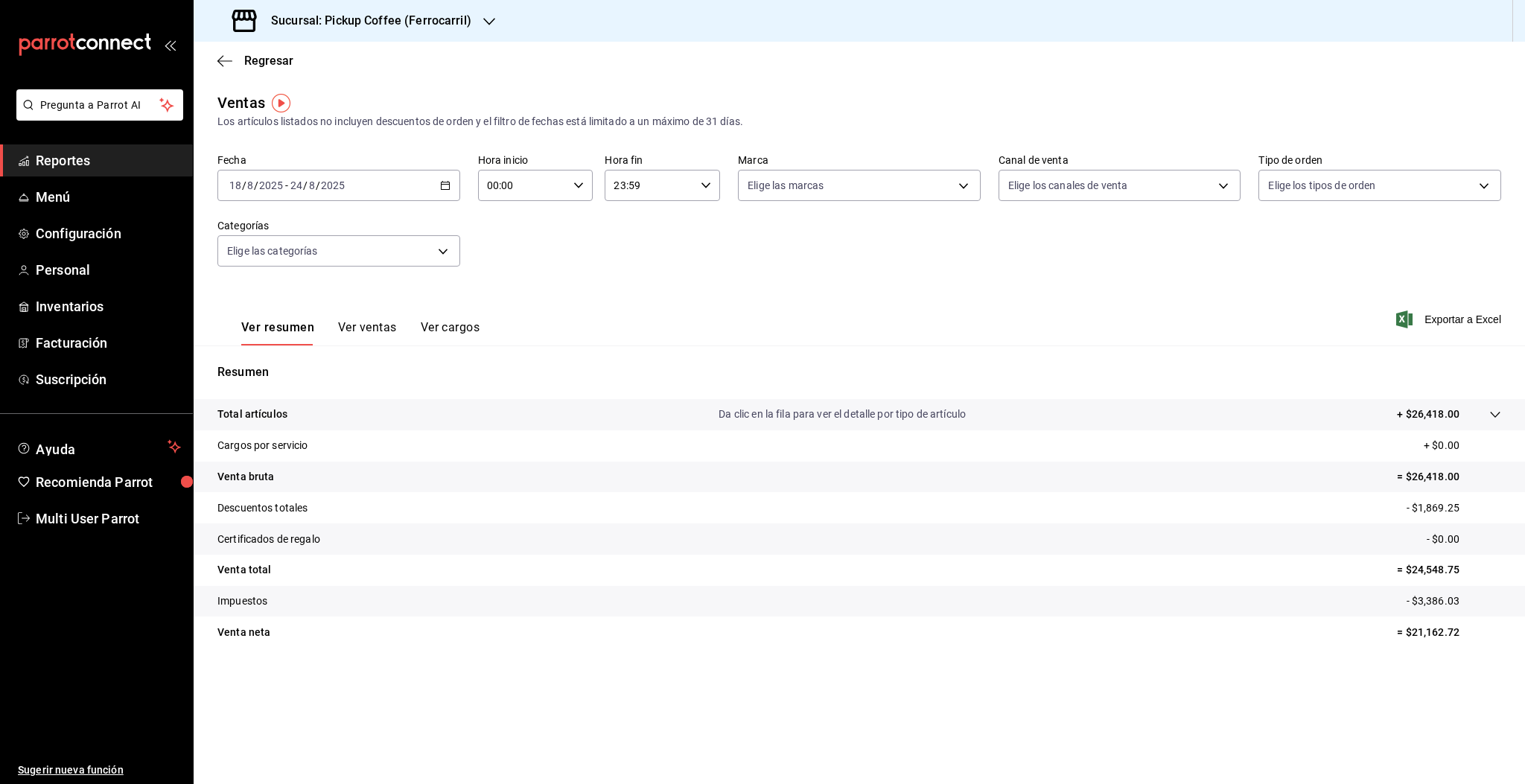
click at [352, 194] on div "2025-08-18 18 / 8 / 2025 - 2025-08-24 24 / 8 / 2025" at bounding box center [338, 185] width 243 height 31
click at [300, 358] on span "Rango de fechas" at bounding box center [287, 365] width 115 height 15
click at [806, 280] on div "Fecha 2025-08-18 18 / 8 / 2025 - 2025-08-24 24 / 8 / 2025 Hoy Ayer Semana actua…" at bounding box center [859, 219] width 1284 height 131
drag, startPoint x: 1411, startPoint y: 474, endPoint x: 1472, endPoint y: 467, distance: 61.4
click at [1472, 467] on tr "Venta bruta = $26,418.00" at bounding box center [859, 477] width 1331 height 31
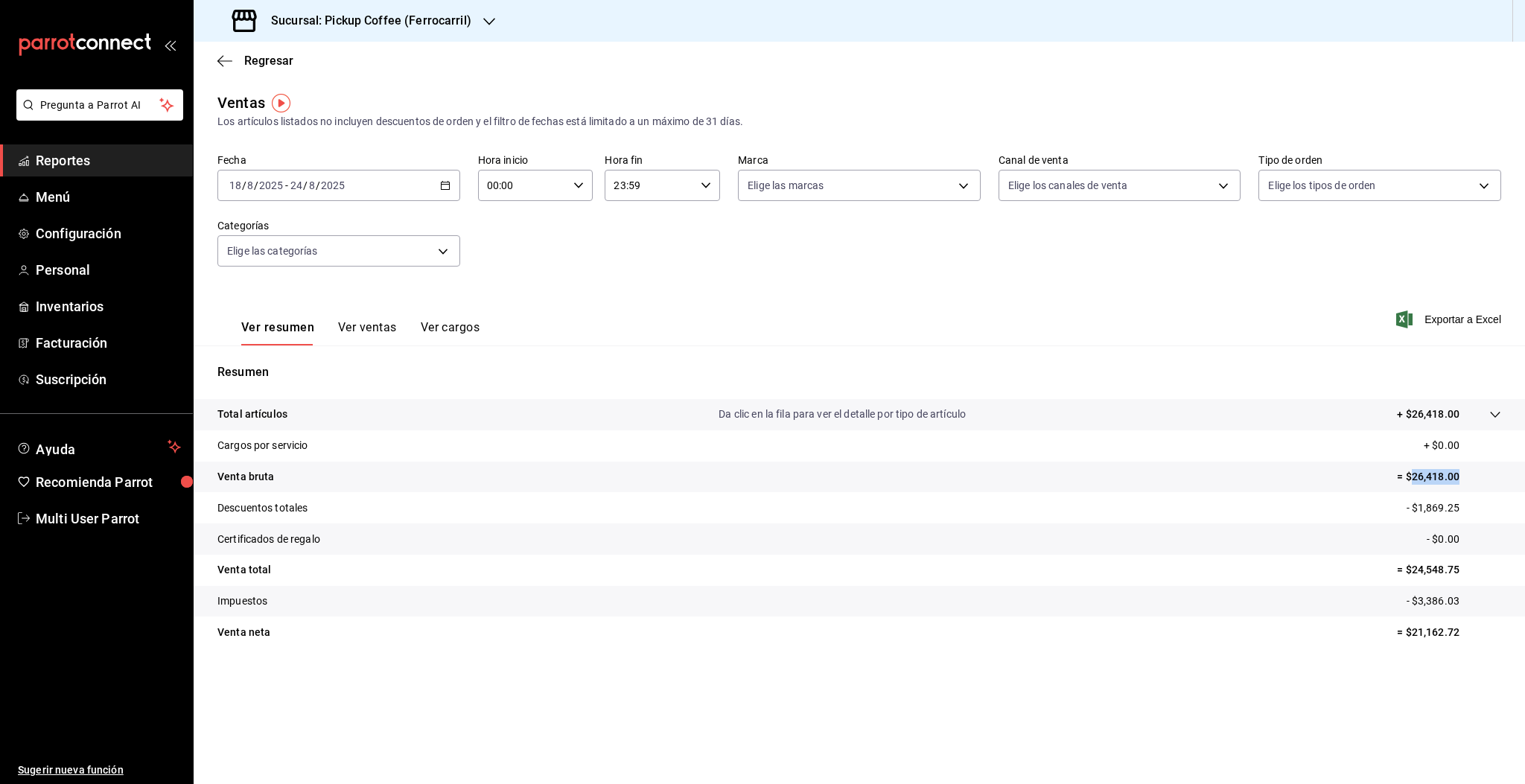
copy p "26,418.00"
